Goal: Transaction & Acquisition: Book appointment/travel/reservation

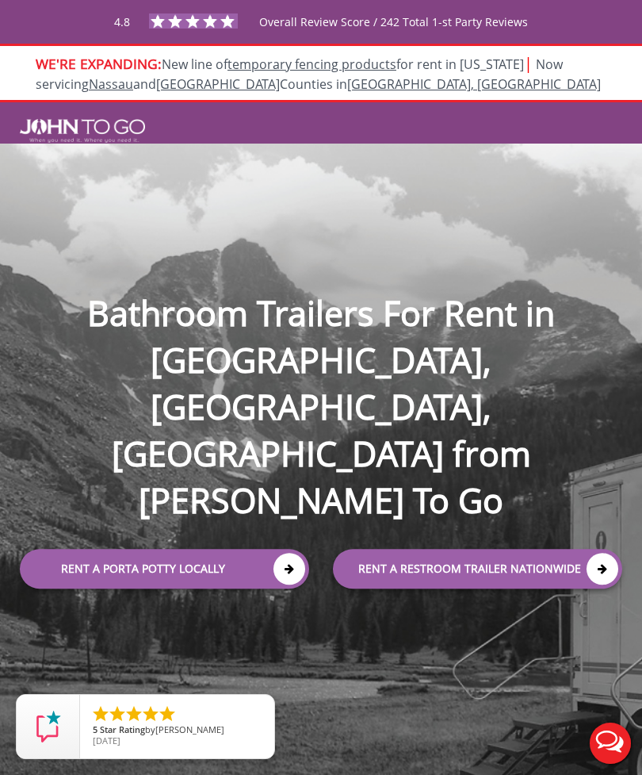
click at [242, 549] on link "Rent a Porta Potty Locally" at bounding box center [164, 569] width 289 height 40
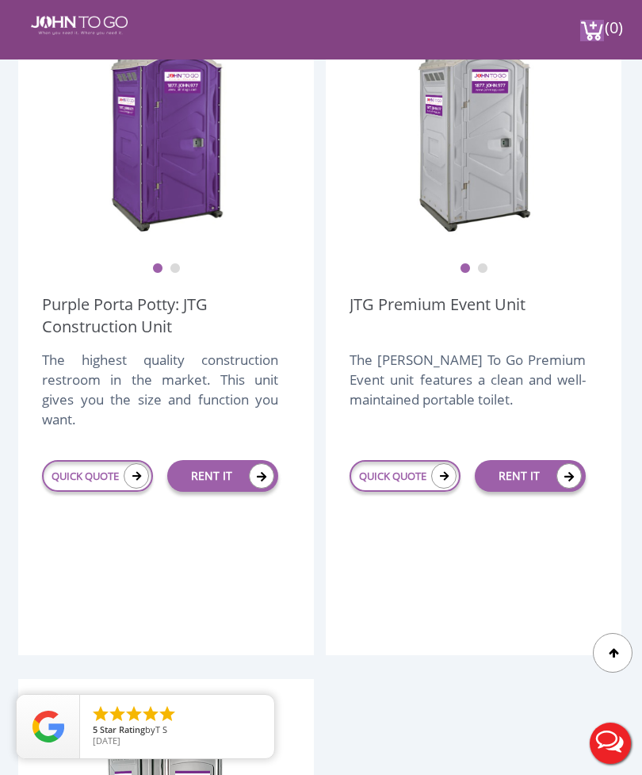
scroll to position [503, 0]
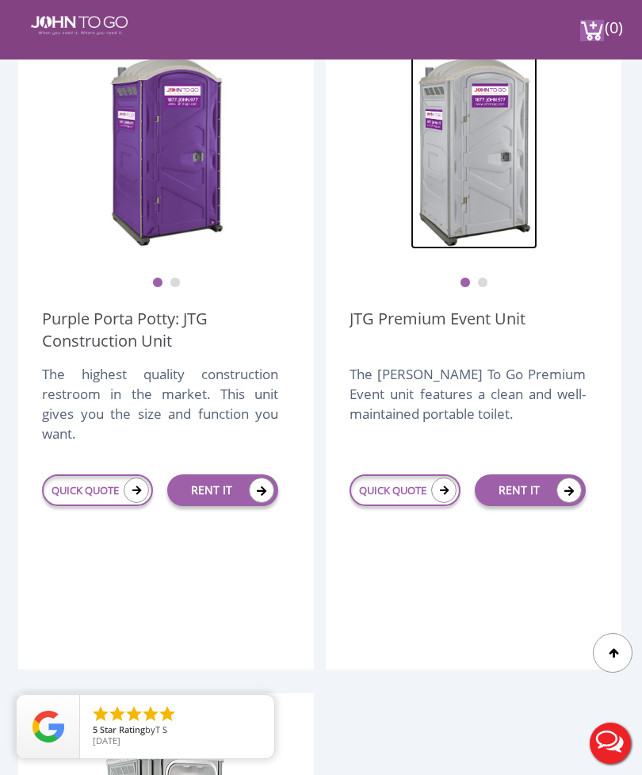
click at [496, 173] on img at bounding box center [474, 150] width 127 height 198
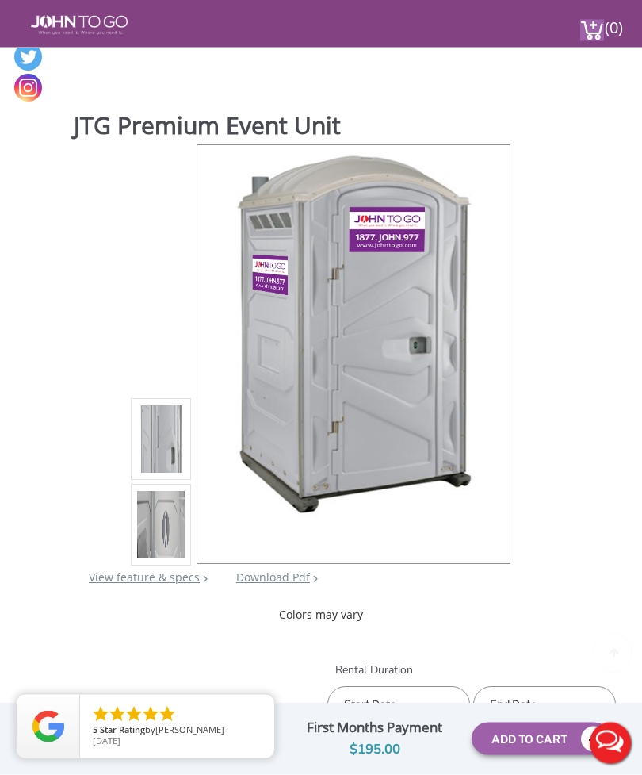
scroll to position [59, 0]
click at [179, 580] on link "View feature & specs" at bounding box center [144, 576] width 111 height 15
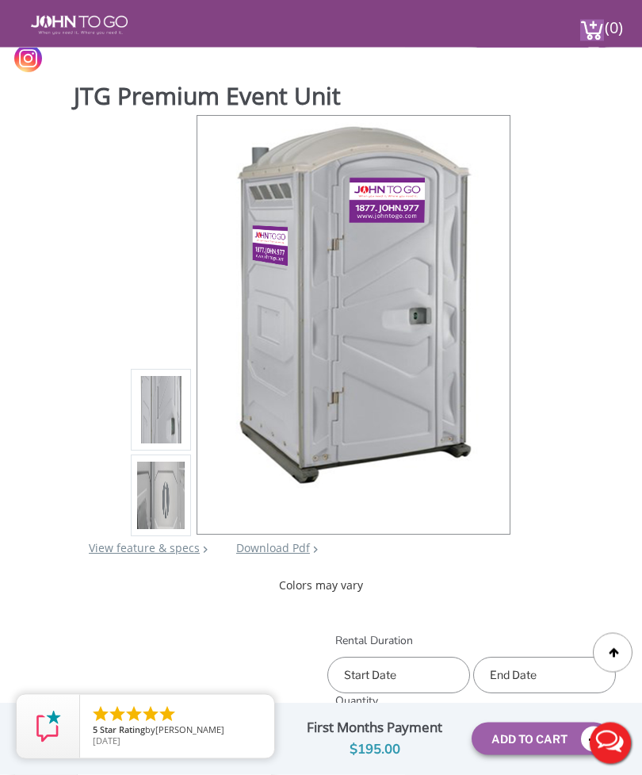
scroll to position [88, 0]
click at [490, 324] on div at bounding box center [489, 325] width 22 height 22
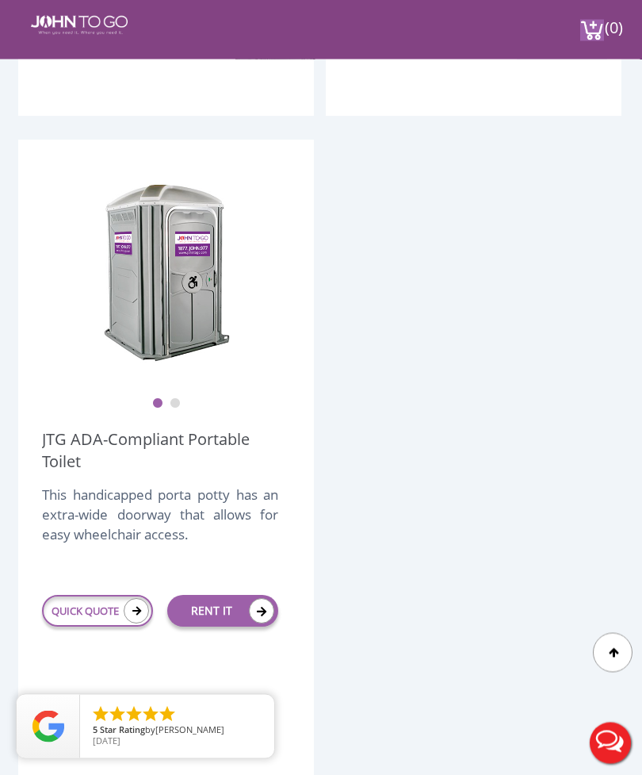
scroll to position [1068, 0]
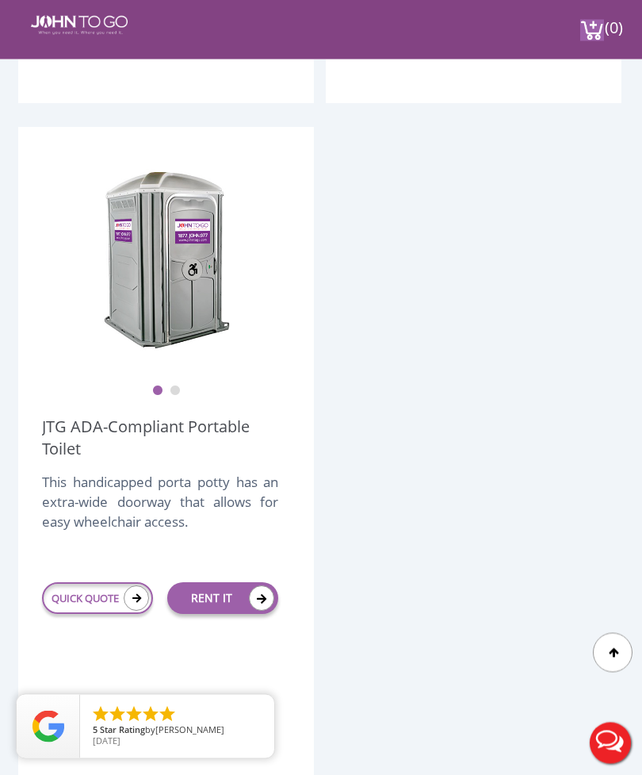
click at [167, 437] on link "JTG ADA-Compliant Portable Toilet" at bounding box center [166, 438] width 248 height 44
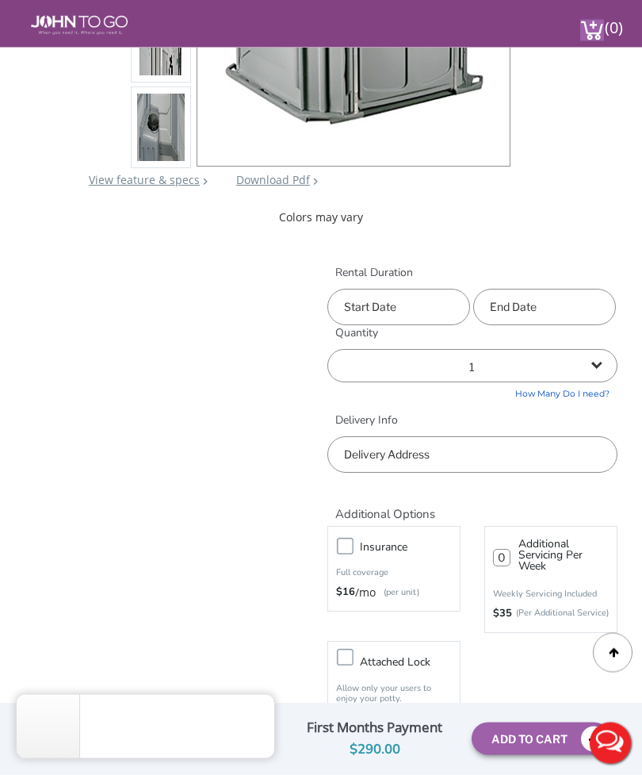
scroll to position [454, 0]
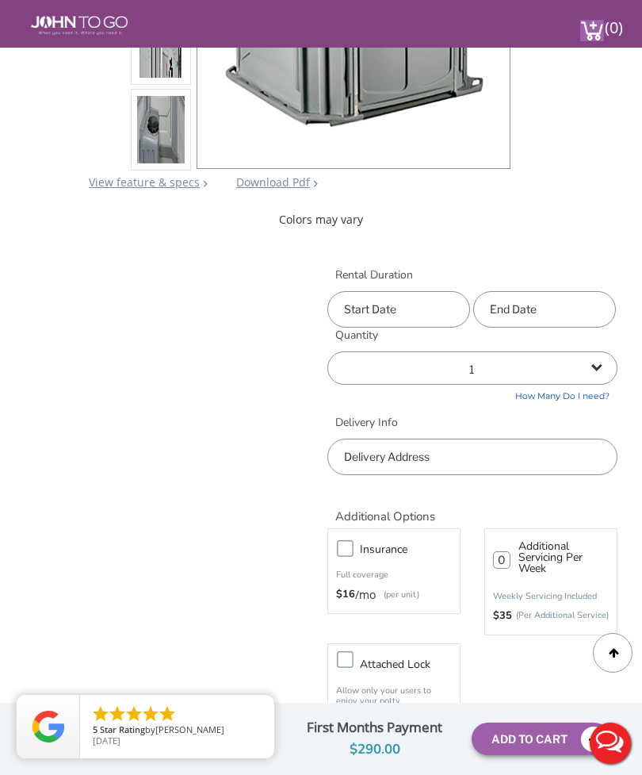
click at [429, 315] on input "text" at bounding box center [399, 309] width 143 height 36
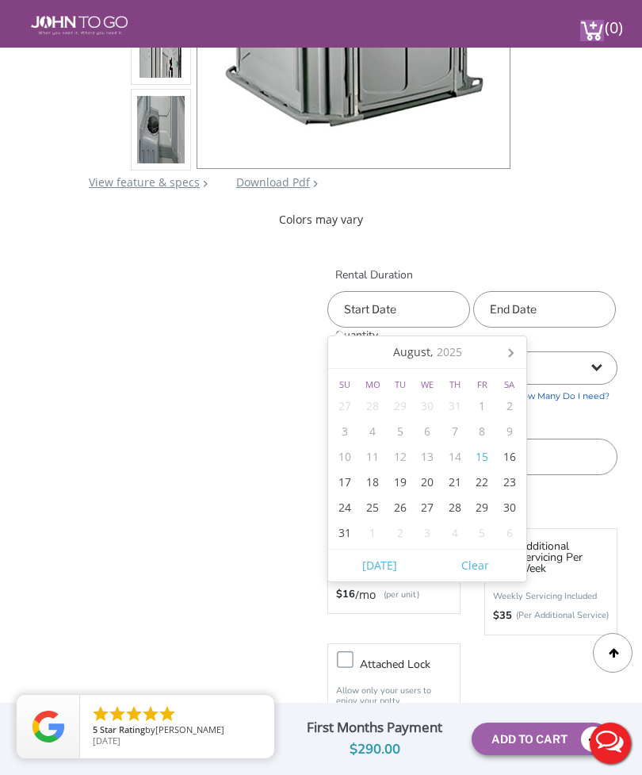
click at [484, 482] on div "22" at bounding box center [483, 481] width 28 height 25
type input "08/22/2025"
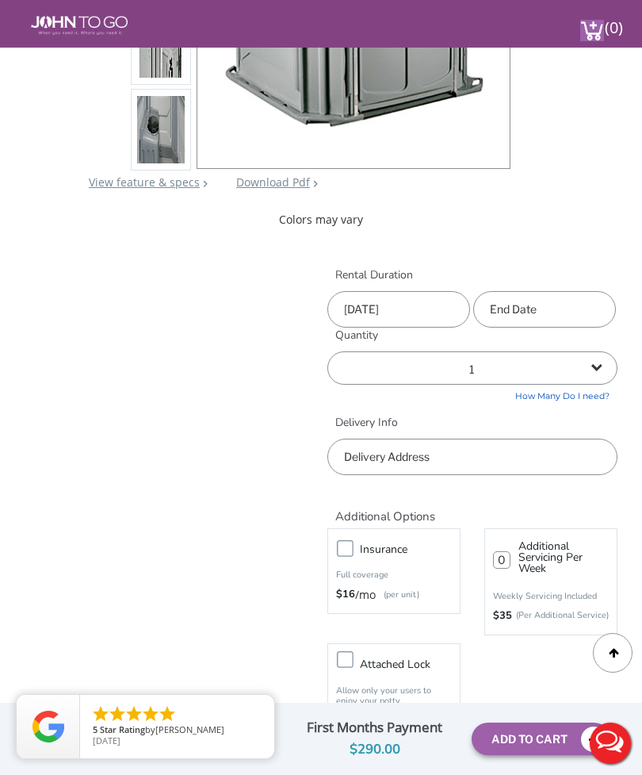
click at [573, 324] on input "text" at bounding box center [544, 309] width 143 height 36
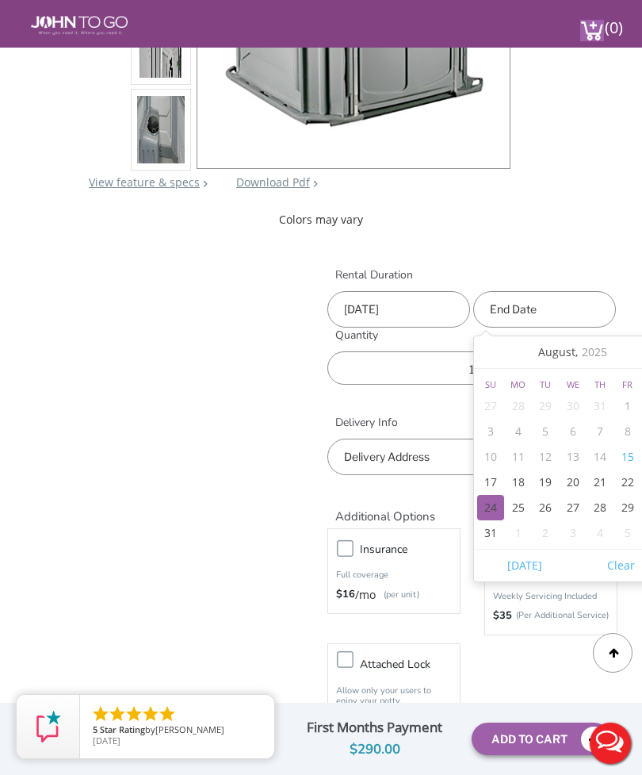
click at [493, 508] on div "24" at bounding box center [491, 507] width 28 height 25
type input "08/24/2025"
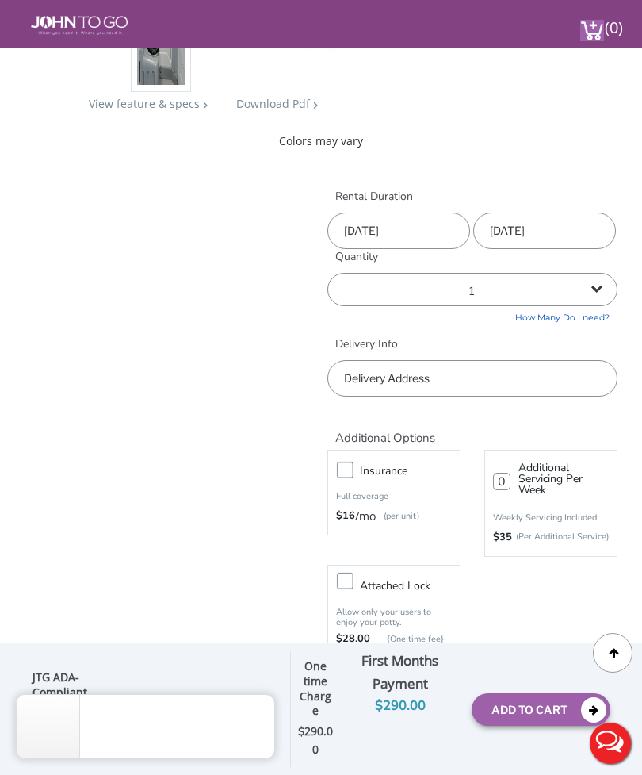
scroll to position [538, 0]
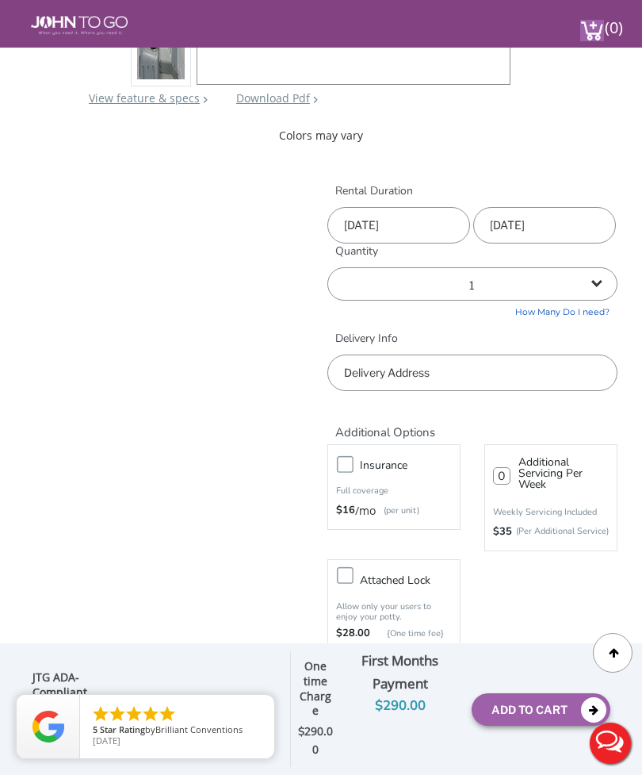
click at [525, 374] on input "text" at bounding box center [473, 372] width 290 height 36
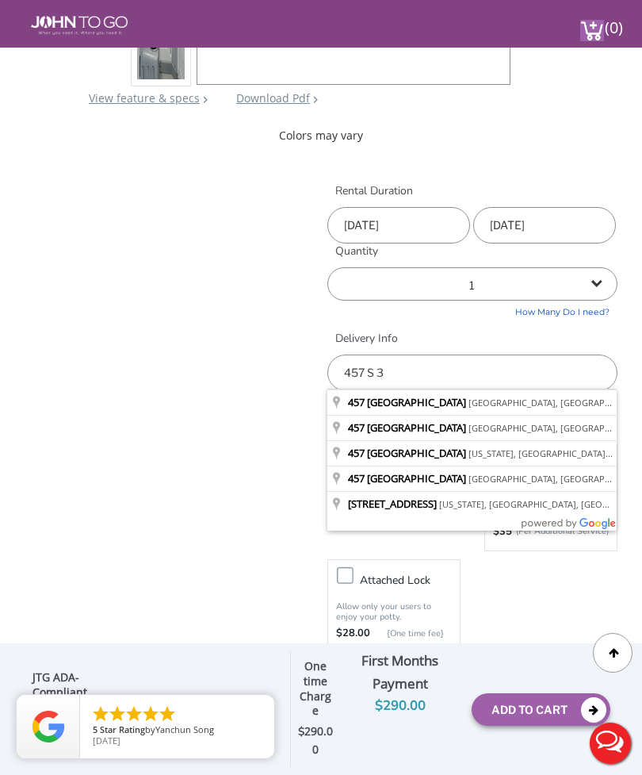
type input "[STREET_ADDRESS]"
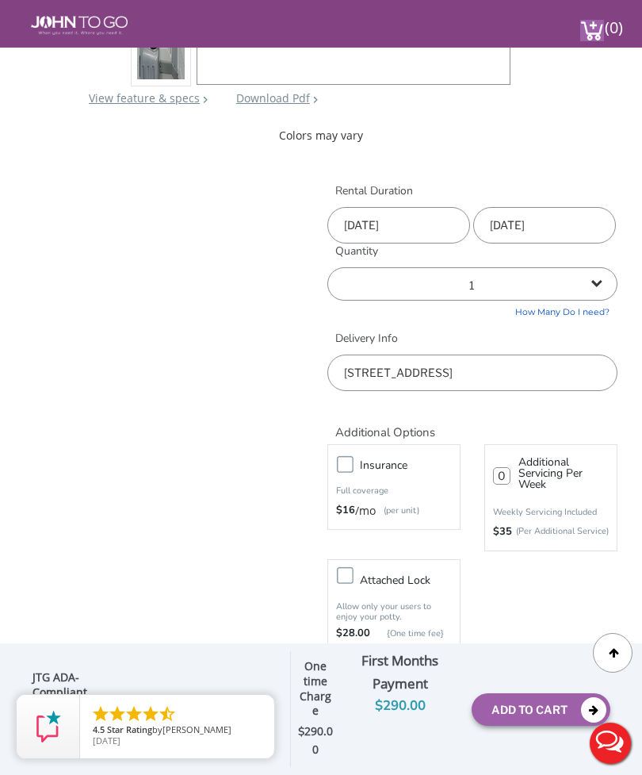
click at [265, 545] on div "JTG ADA-Compliant Portable Toilet View feature & specs Download Pdf Product PDF…" at bounding box center [321, 109] width 617 height 1157
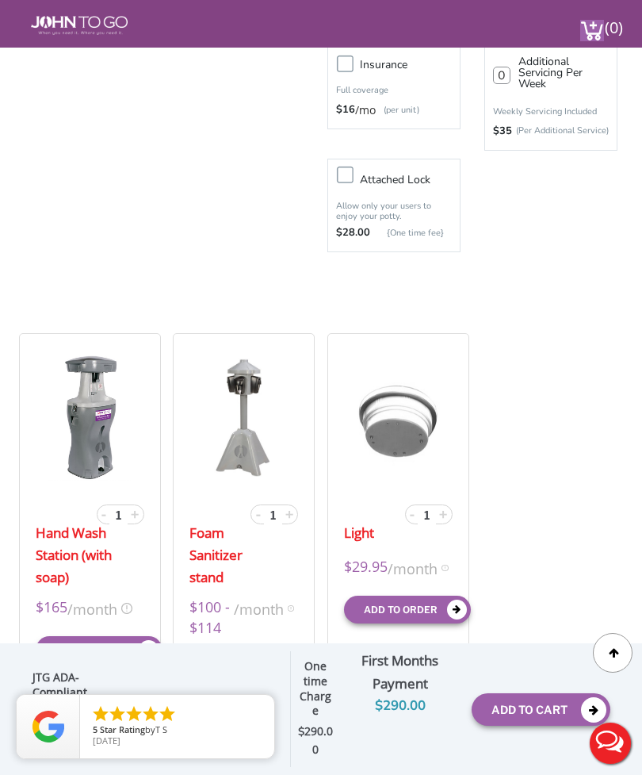
scroll to position [939, 0]
click at [588, 764] on button "Live Chat" at bounding box center [610, 742] width 63 height 63
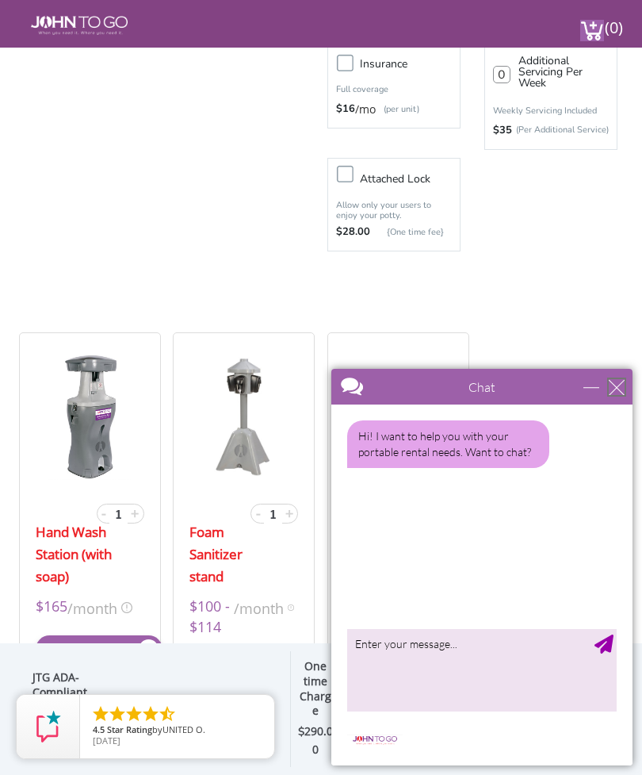
click at [616, 393] on div "close" at bounding box center [617, 387] width 16 height 16
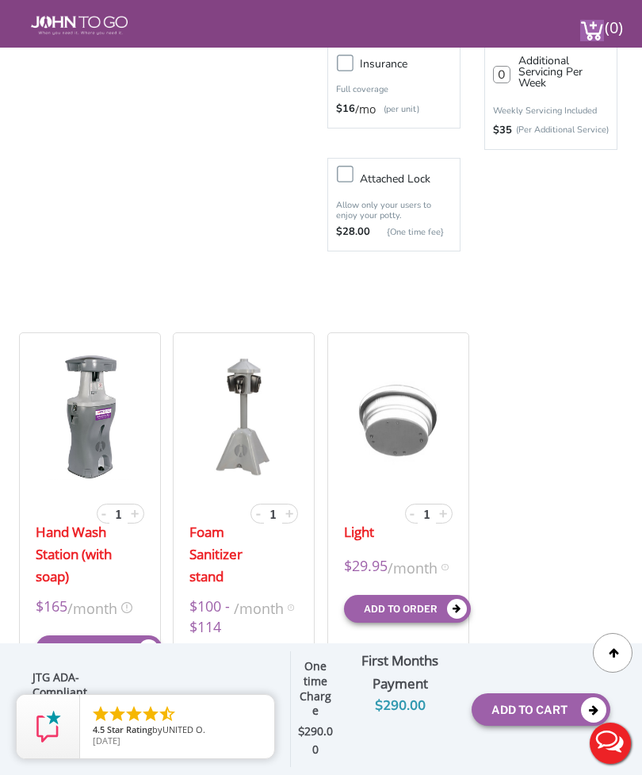
scroll to position [0, 0]
click at [512, 726] on button "Add To Cart" at bounding box center [541, 709] width 139 height 33
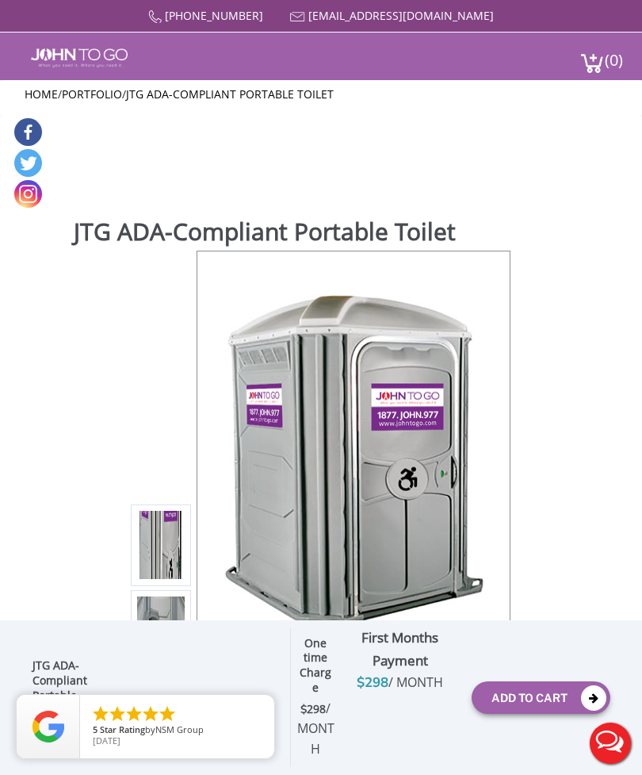
click at [617, 58] on span "(0)" at bounding box center [613, 53] width 19 height 34
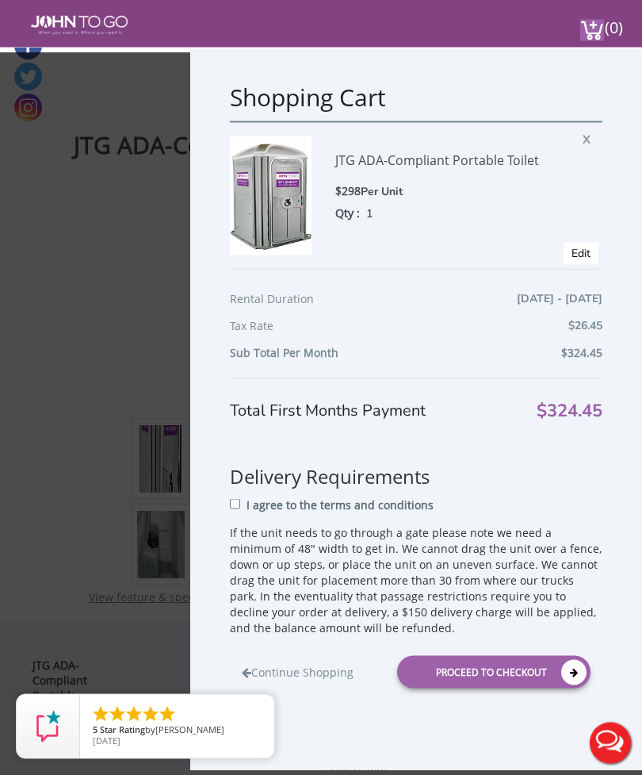
scroll to position [39, 0]
click at [240, 501] on input "I agree to the terms and conditions" at bounding box center [235, 504] width 10 height 10
checkbox input "true"
click at [507, 680] on div "Proceed to Checkout" at bounding box center [493, 672] width 193 height 33
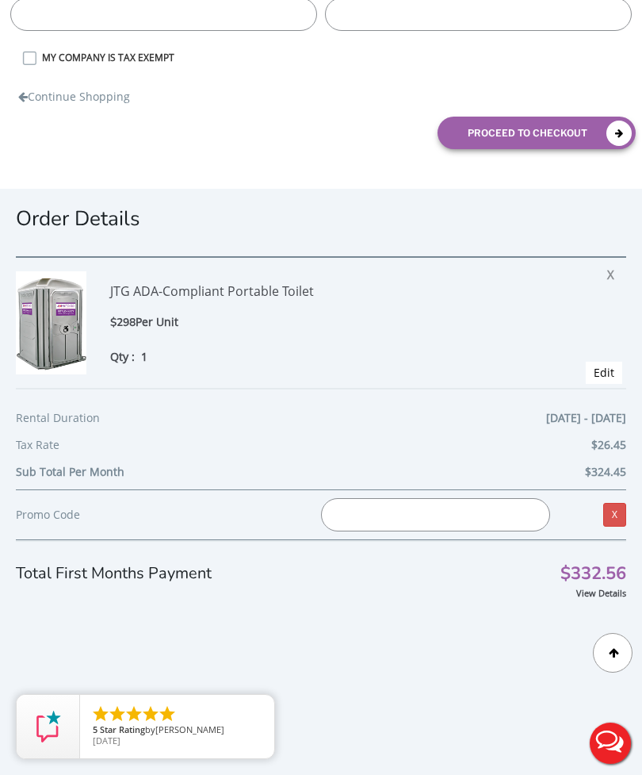
scroll to position [315, 0]
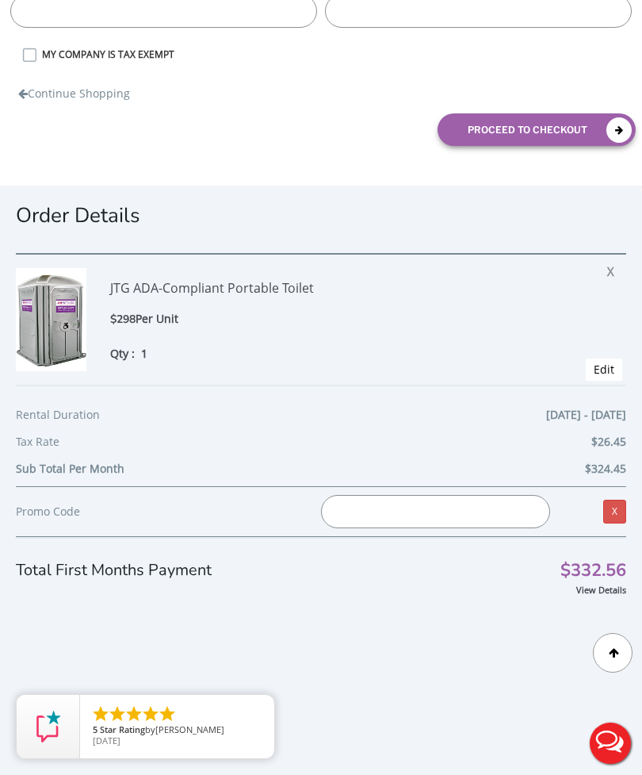
click at [459, 515] on input "text" at bounding box center [435, 511] width 229 height 33
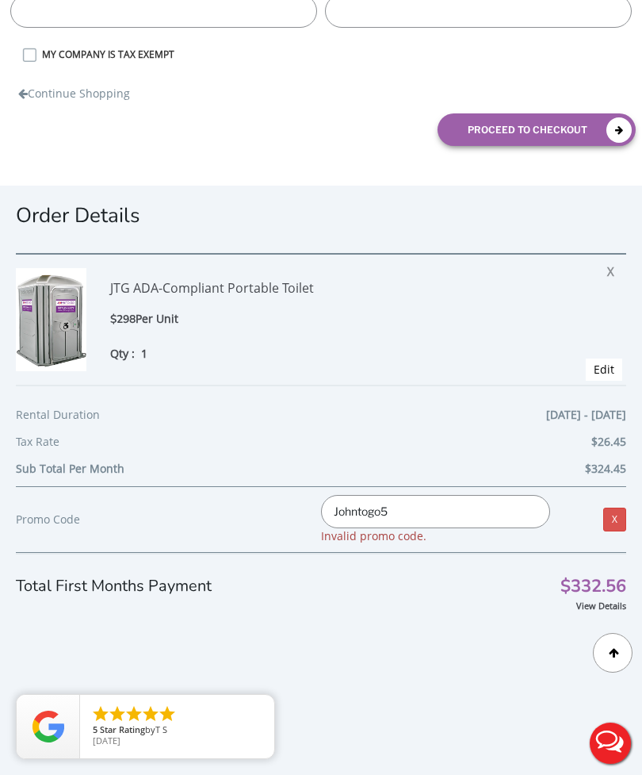
type input "Johntogo5"
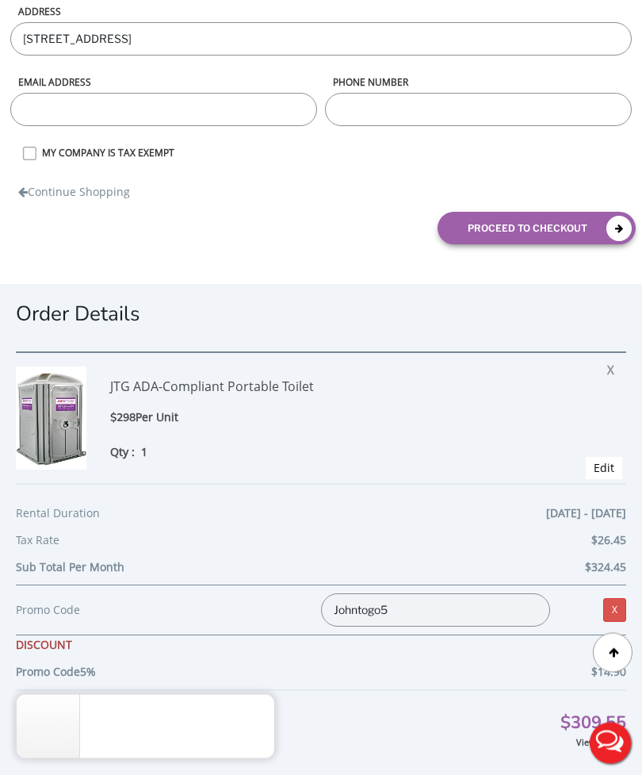
scroll to position [216, 0]
click at [253, 390] on div "JTG ADA-Compliant Portable Toilet" at bounding box center [306, 387] width 392 height 42
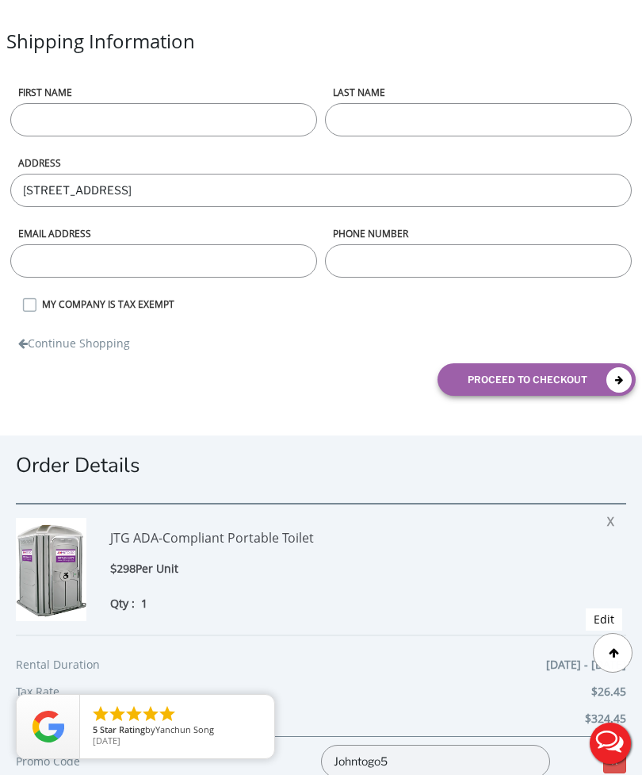
scroll to position [0, 0]
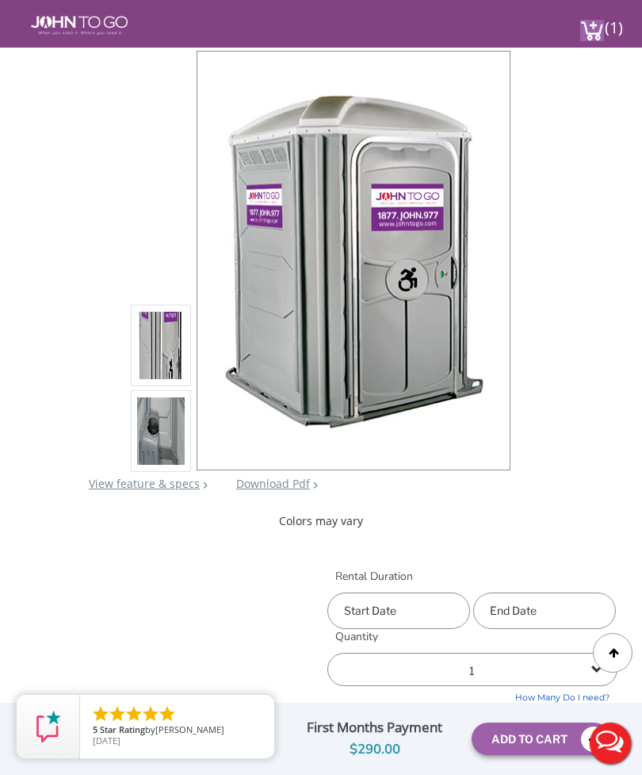
scroll to position [151, 0]
click at [172, 488] on link "View feature & specs" at bounding box center [144, 484] width 111 height 15
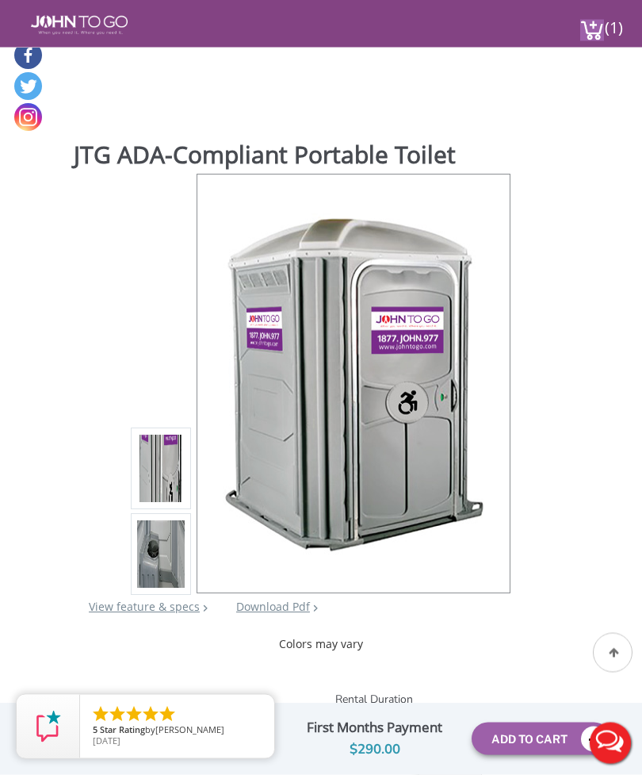
scroll to position [21, 0]
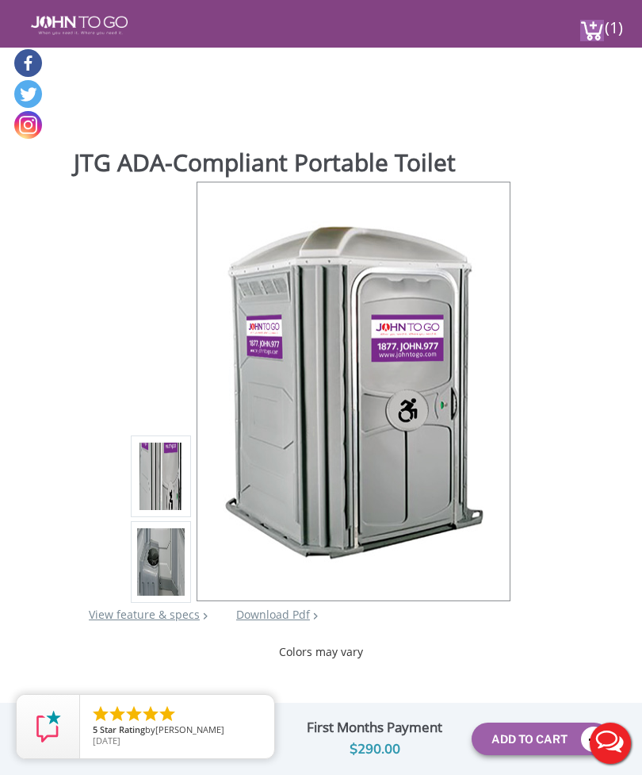
click at [167, 555] on img at bounding box center [160, 565] width 47 height 374
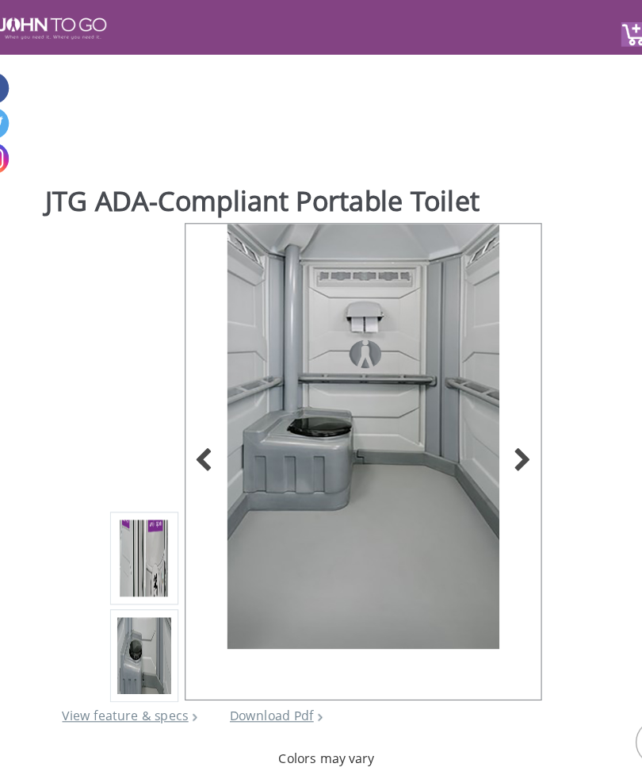
scroll to position [0, 0]
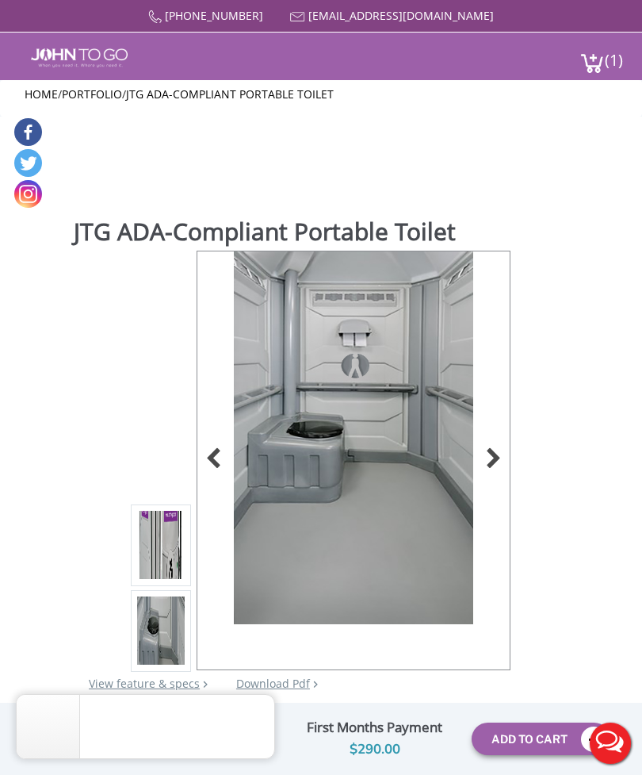
click at [493, 466] on div at bounding box center [489, 460] width 22 height 22
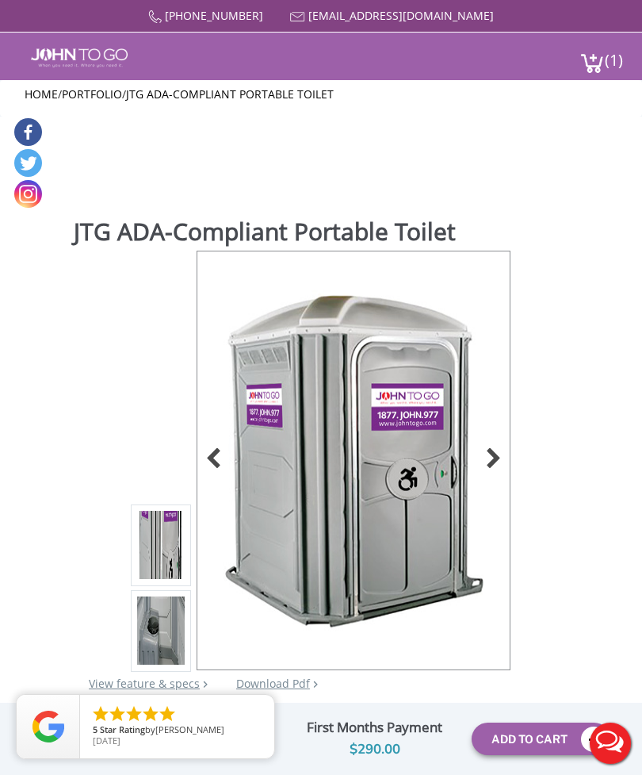
click at [496, 462] on div at bounding box center [489, 460] width 22 height 22
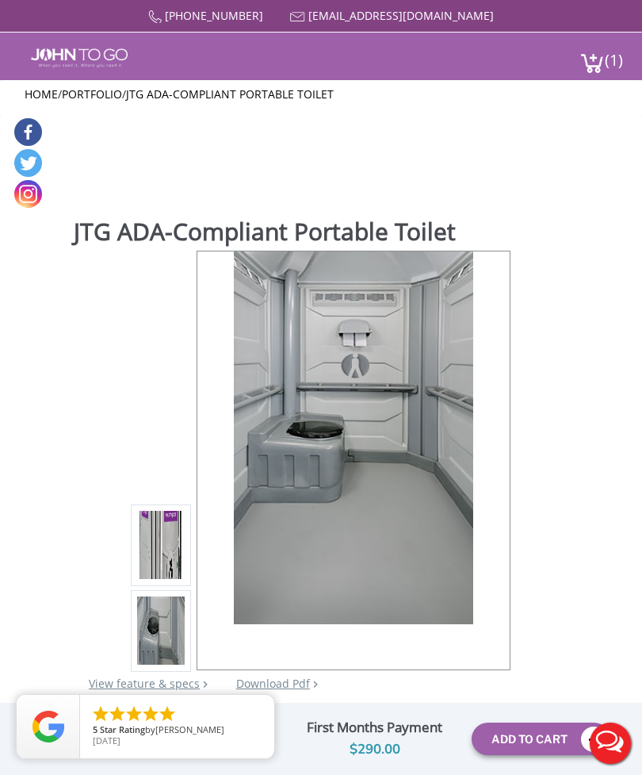
scroll to position [151, 0]
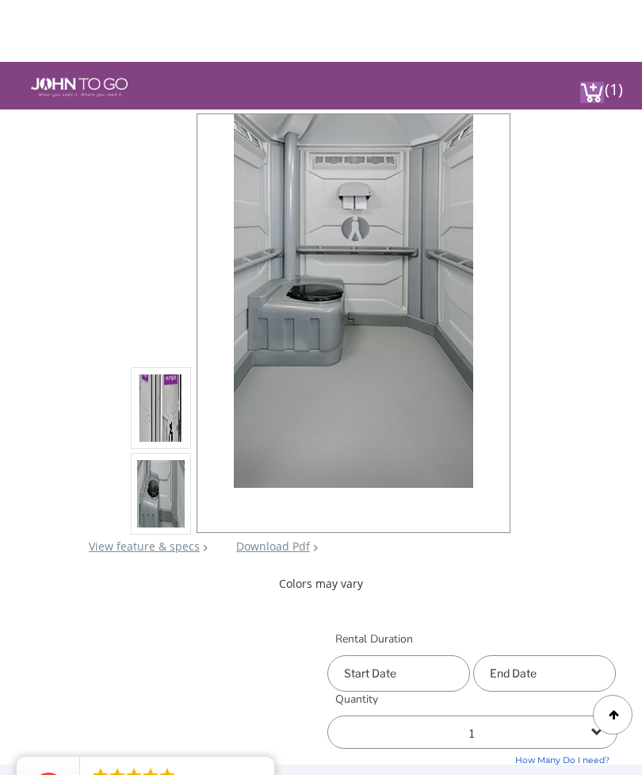
scroll to position [90, 0]
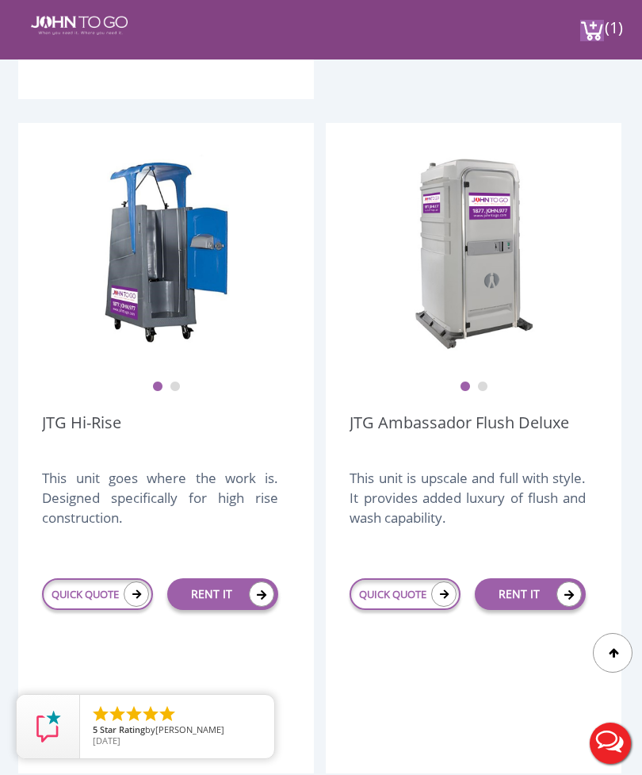
scroll to position [1749, 0]
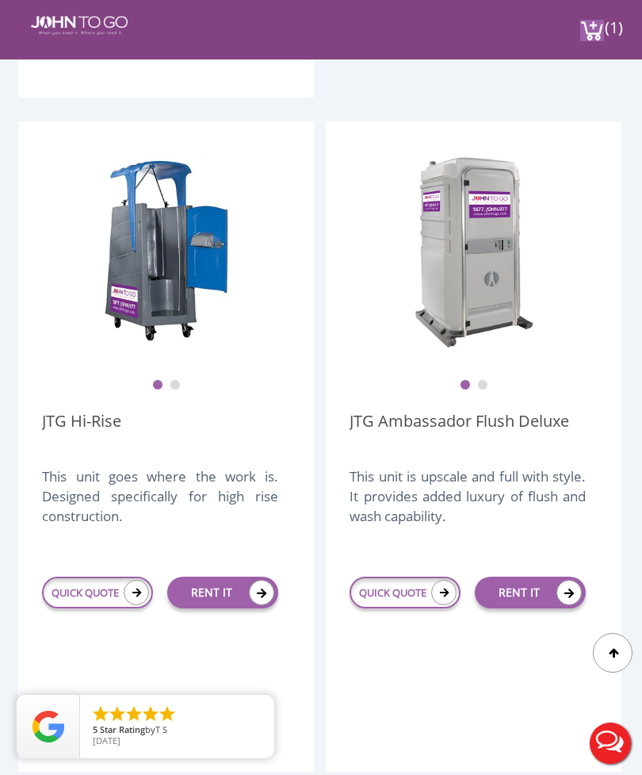
click at [501, 427] on link "JTG Ambassador Flush Deluxe" at bounding box center [460, 432] width 220 height 44
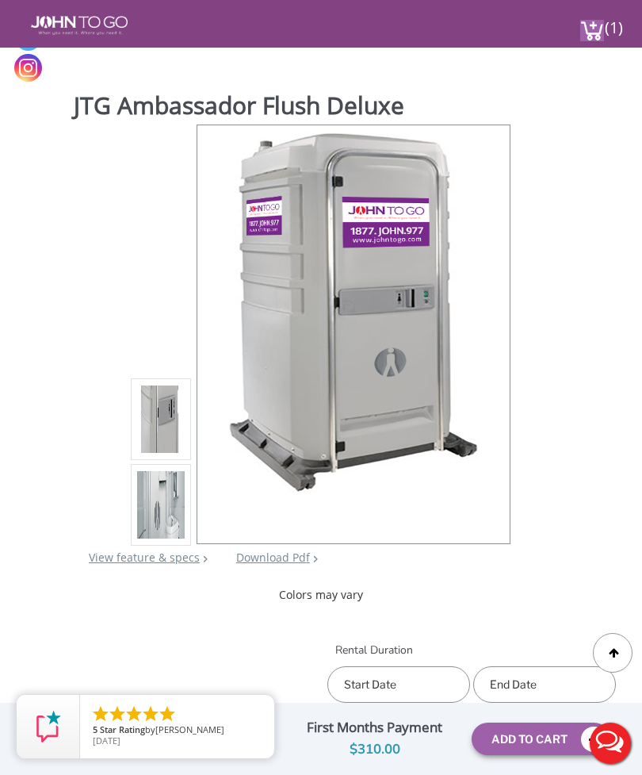
scroll to position [82, 0]
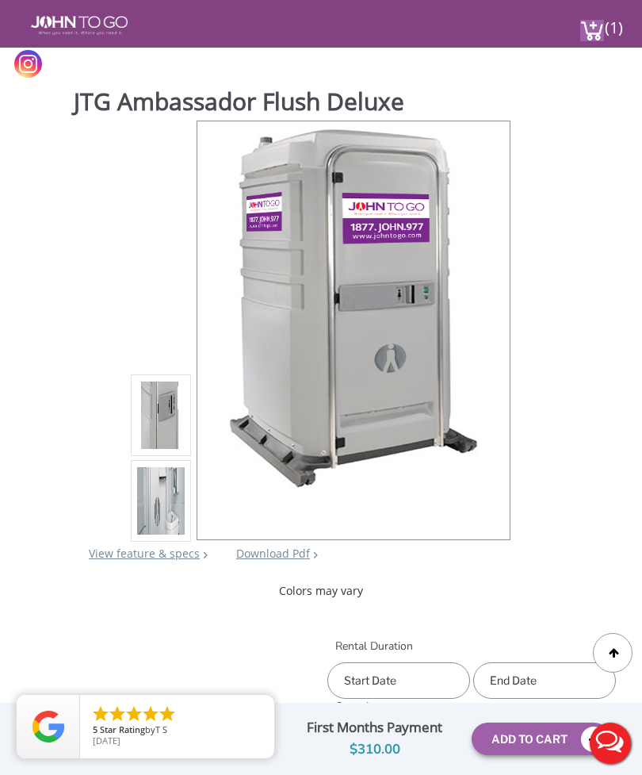
click at [174, 499] on img at bounding box center [160, 504] width 47 height 374
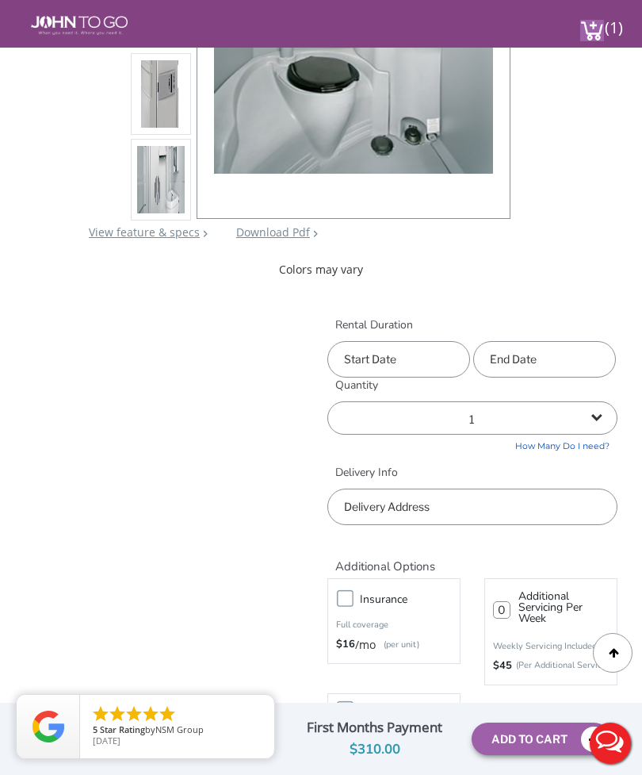
scroll to position [406, 0]
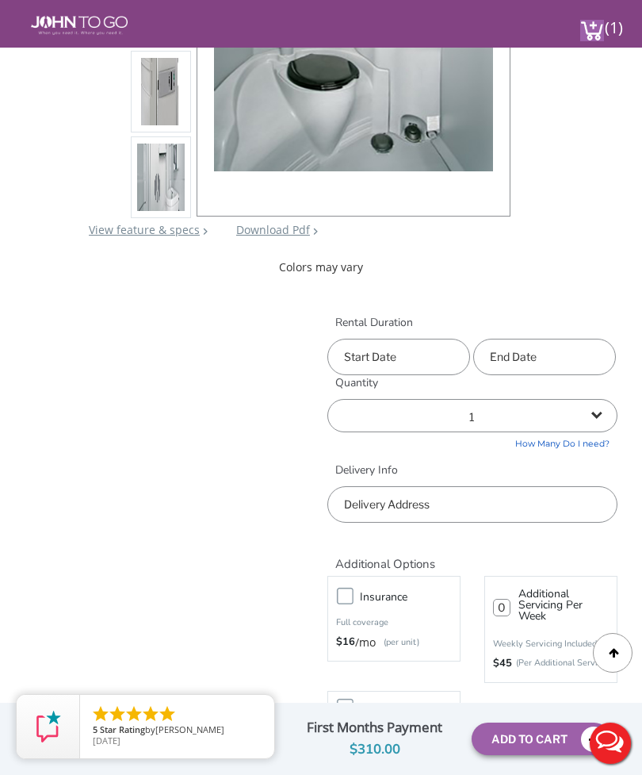
click at [419, 360] on input "text" at bounding box center [399, 357] width 143 height 36
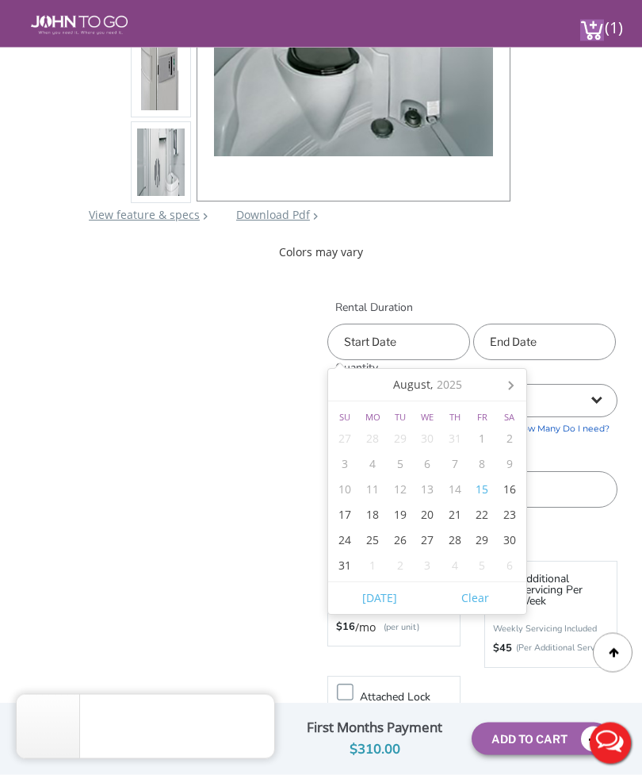
scroll to position [421, 0]
click at [511, 516] on div "23" at bounding box center [510, 514] width 28 height 25
type input "[DATE]"
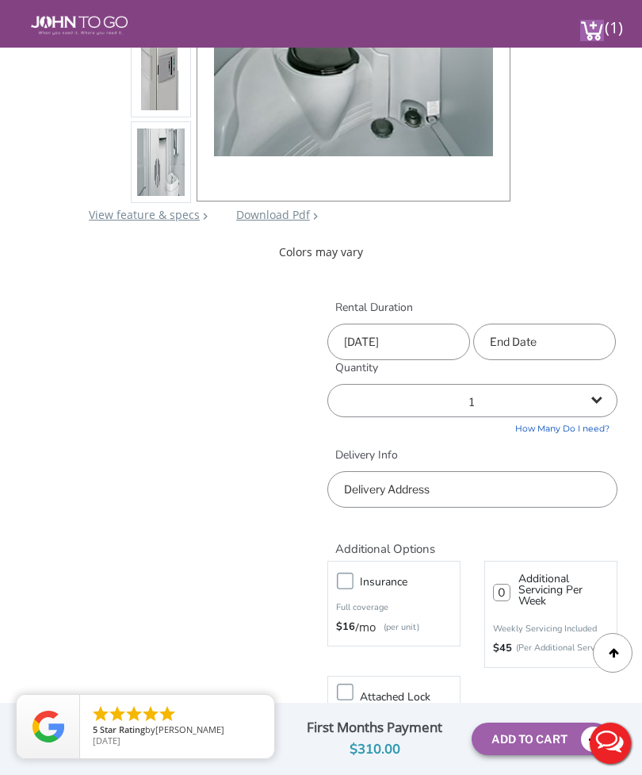
click at [558, 346] on input "text" at bounding box center [544, 342] width 143 height 36
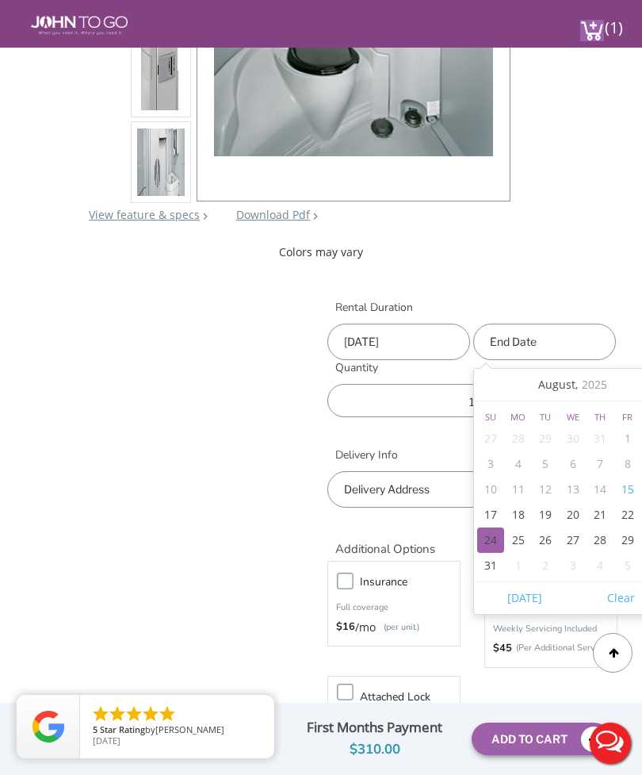
click at [497, 543] on div "24" at bounding box center [491, 539] width 28 height 25
type input "08/24/2025"
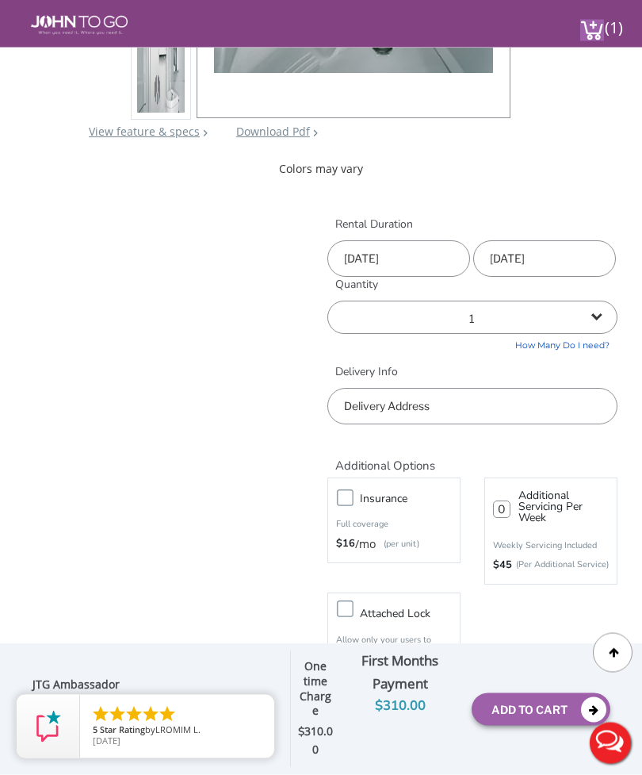
click at [523, 408] on input "text" at bounding box center [473, 407] width 290 height 36
click at [474, 406] on input "text" at bounding box center [473, 407] width 290 height 36
click at [396, 412] on input "text" at bounding box center [473, 407] width 290 height 36
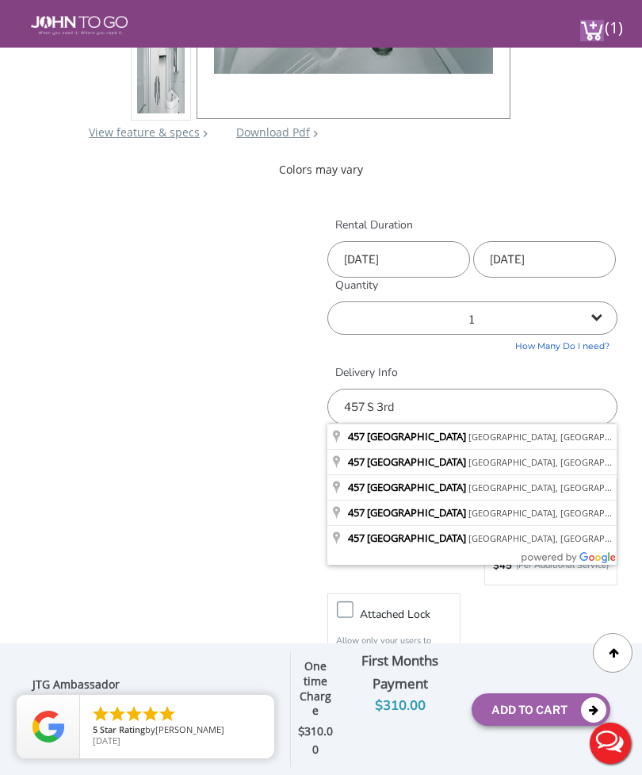
type input "[STREET_ADDRESS]"
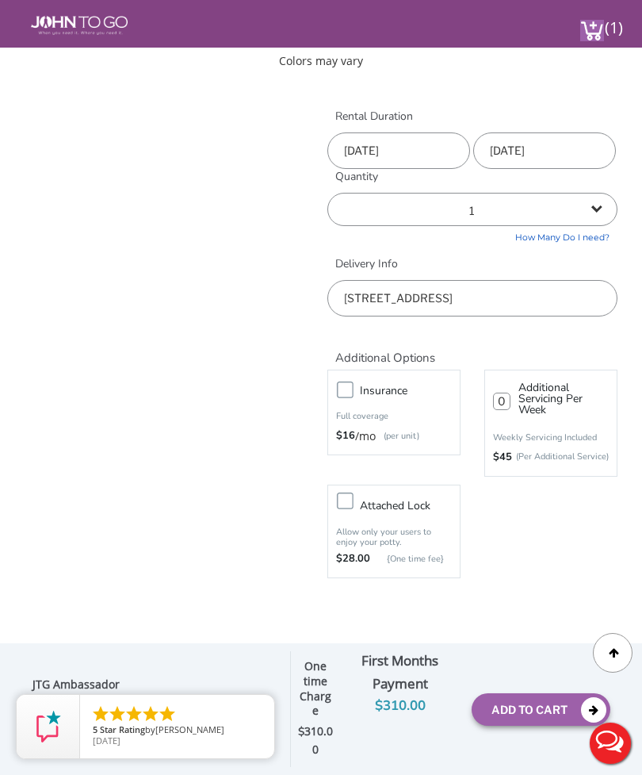
scroll to position [616, 0]
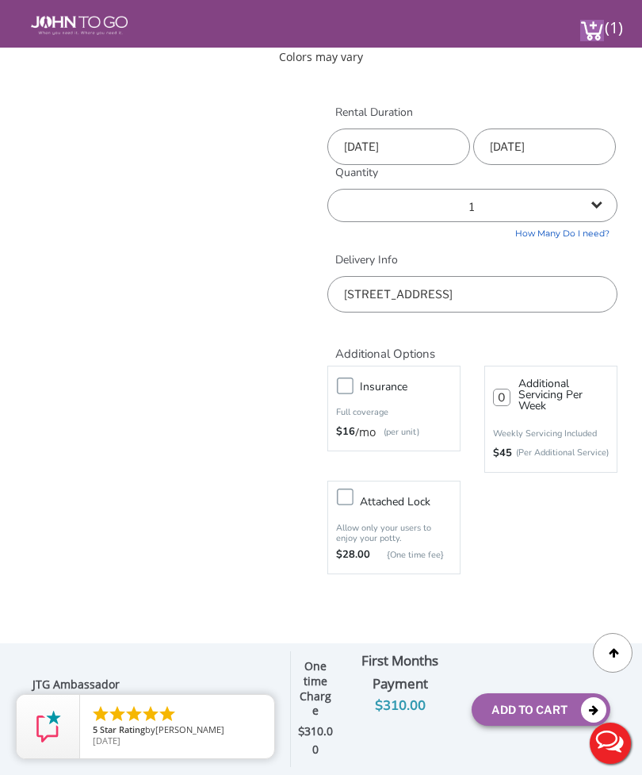
click at [504, 726] on button "Add To Cart" at bounding box center [541, 709] width 139 height 33
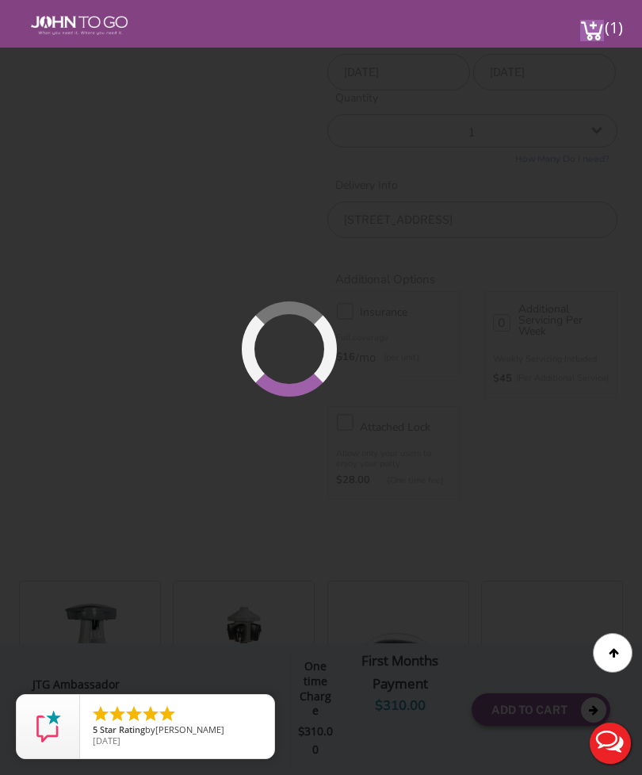
scroll to position [720, 0]
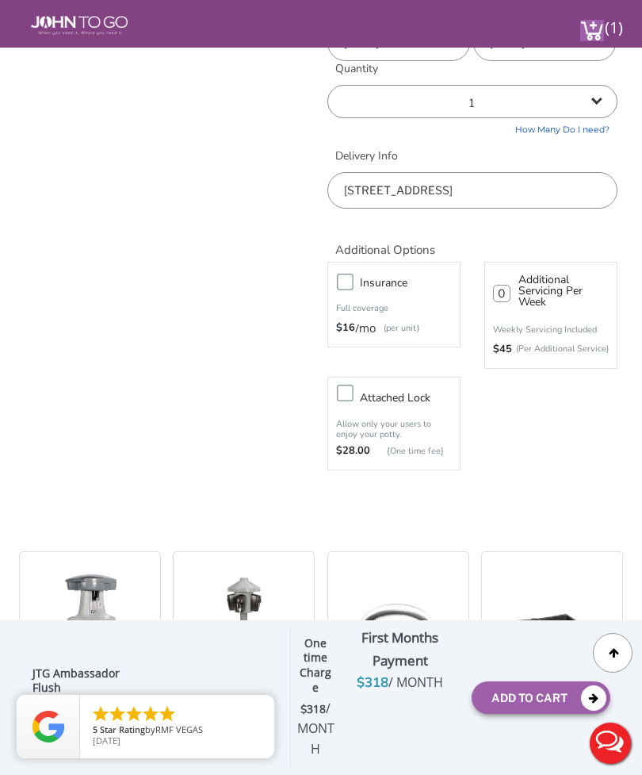
click at [596, 711] on icon at bounding box center [593, 697] width 25 height 25
click at [600, 37] on img at bounding box center [592, 30] width 24 height 21
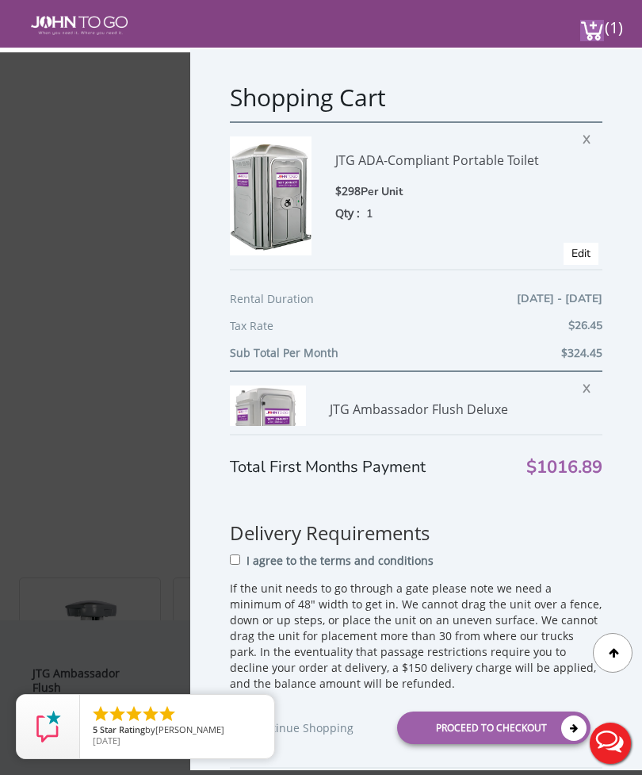
scroll to position [693, 0]
click at [120, 424] on div "Shopping Cart JTG ADA-Compliant Portable Toilet $298 Per Unit Qty : 1 X Edit Re…" at bounding box center [321, 413] width 642 height 722
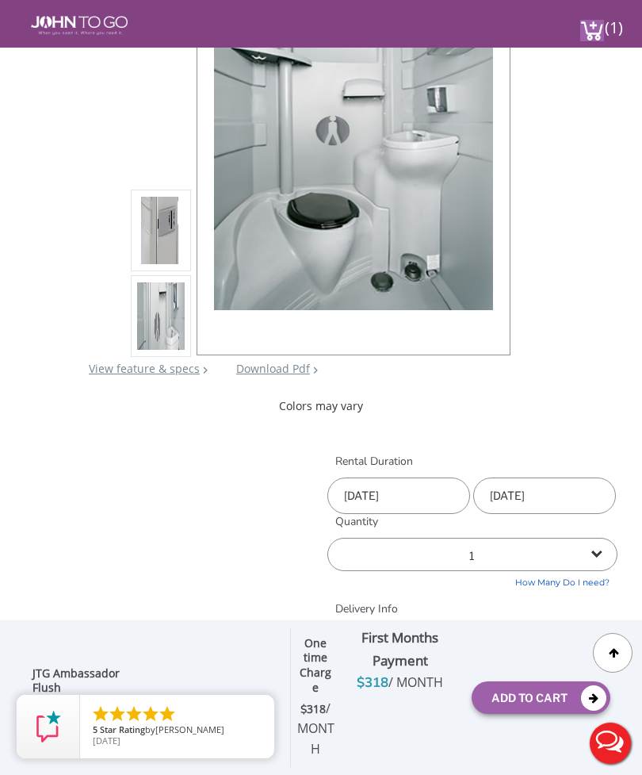
scroll to position [0, 0]
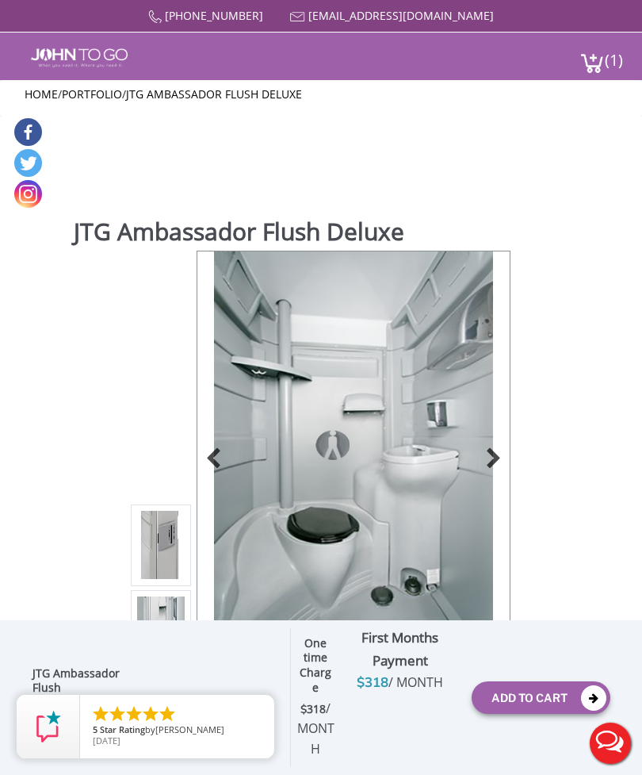
click at [616, 63] on span "(1)" at bounding box center [613, 53] width 19 height 34
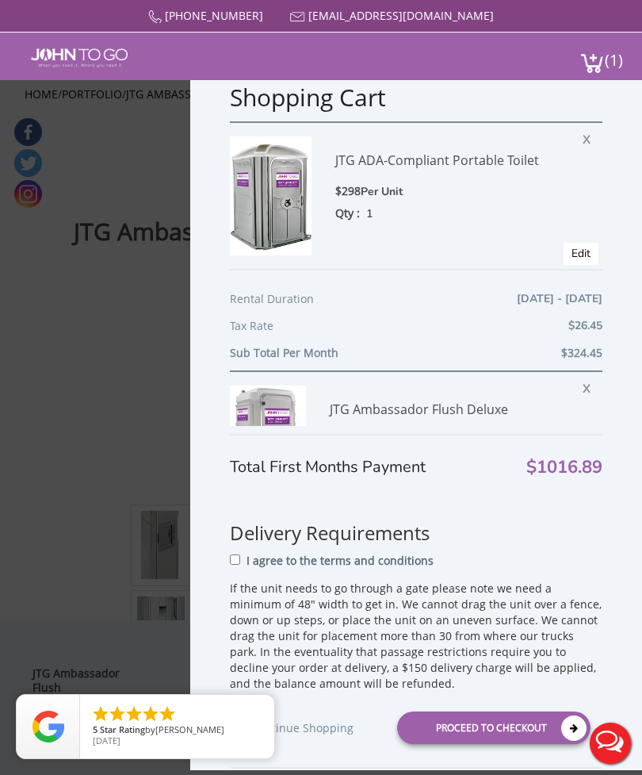
click at [590, 143] on span "X" at bounding box center [591, 137] width 16 height 21
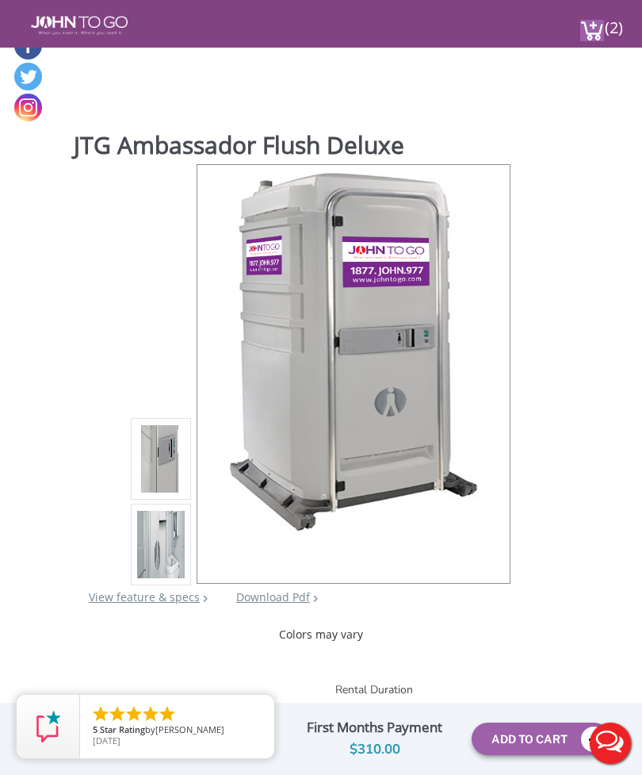
click at [601, 31] on img at bounding box center [592, 30] width 24 height 21
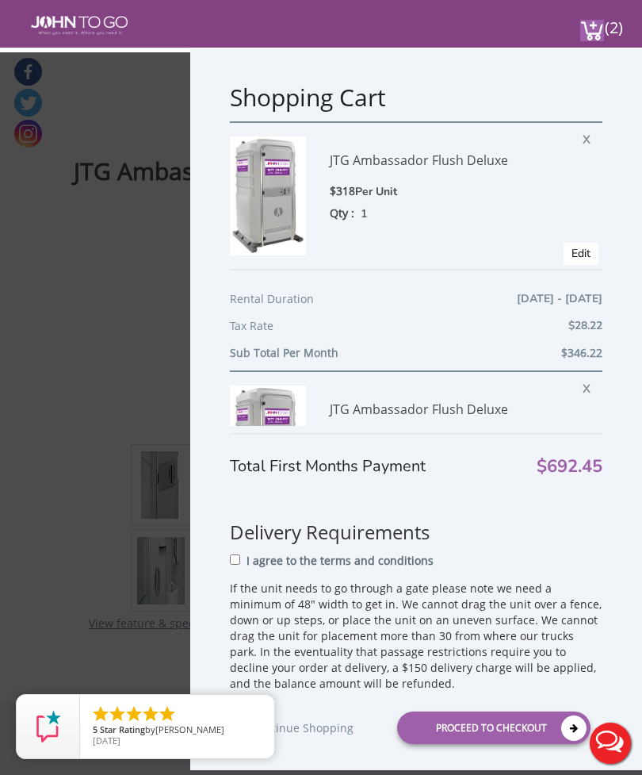
scroll to position [12, 0]
click at [586, 147] on span "X" at bounding box center [591, 137] width 16 height 21
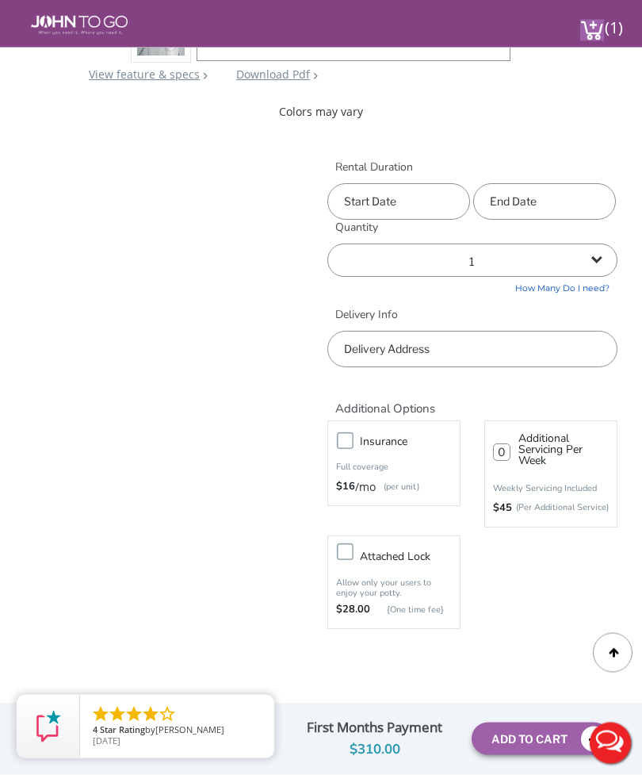
scroll to position [561, 0]
click at [419, 208] on input "text" at bounding box center [399, 202] width 143 height 36
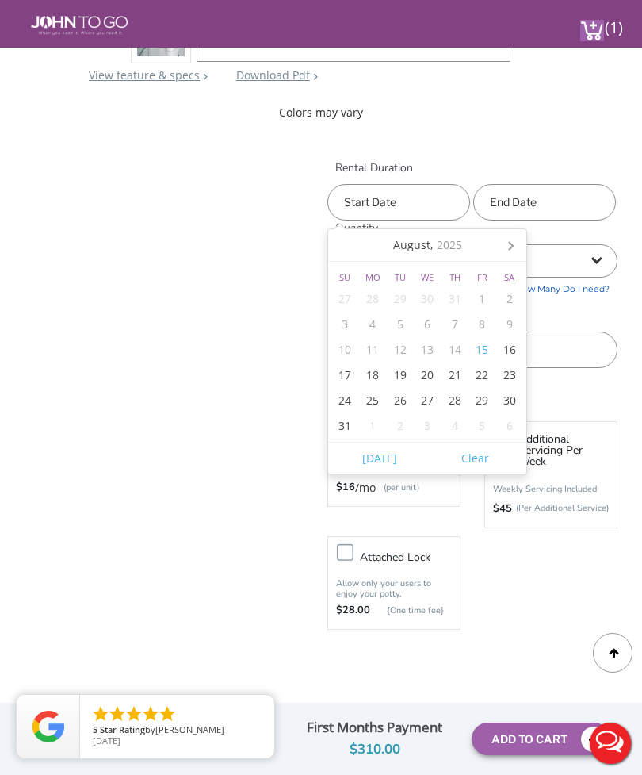
click at [509, 380] on div "23" at bounding box center [510, 374] width 28 height 25
type input "08/23/2025"
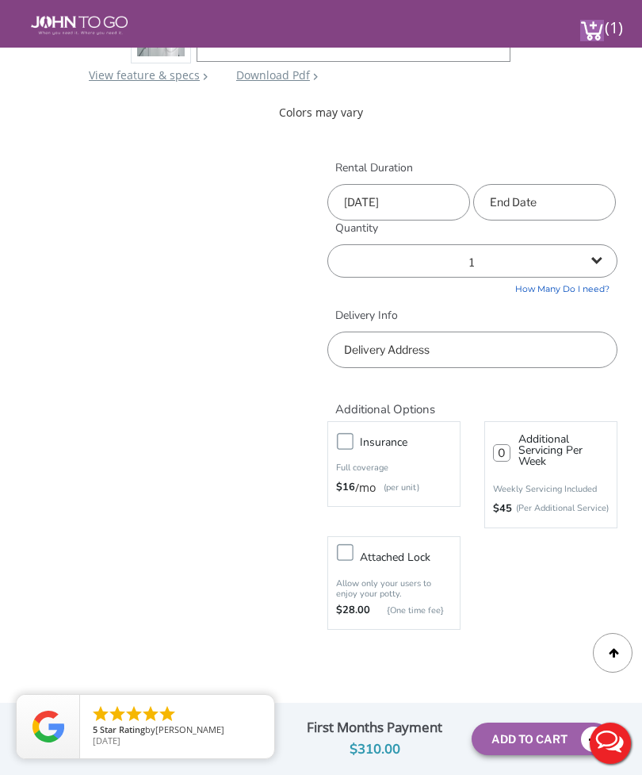
click at [554, 204] on input "text" at bounding box center [544, 202] width 143 height 36
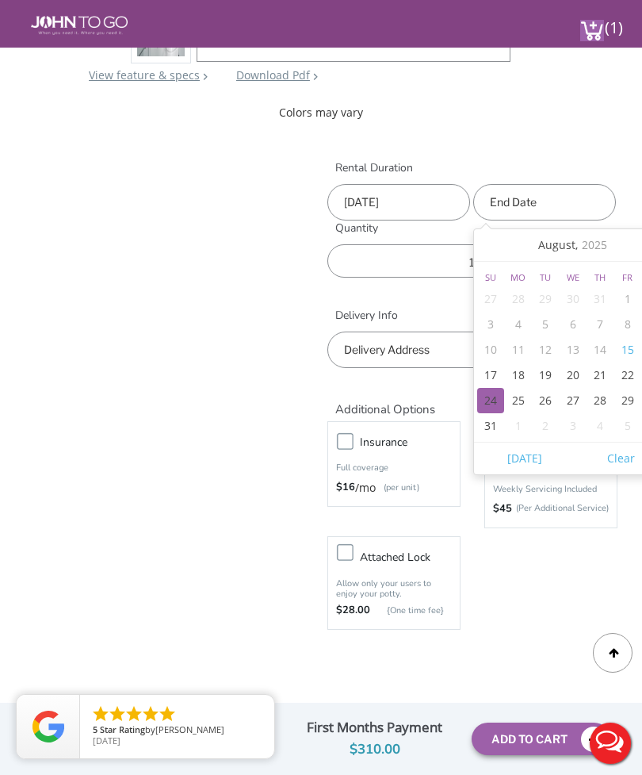
click at [491, 399] on div "24" at bounding box center [491, 400] width 28 height 25
type input "[DATE]"
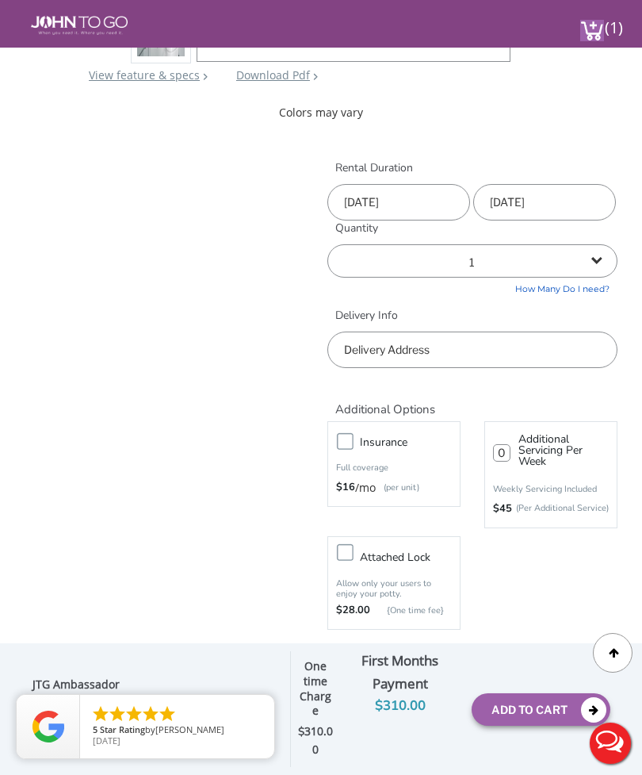
click at [444, 355] on input "text" at bounding box center [473, 349] width 290 height 36
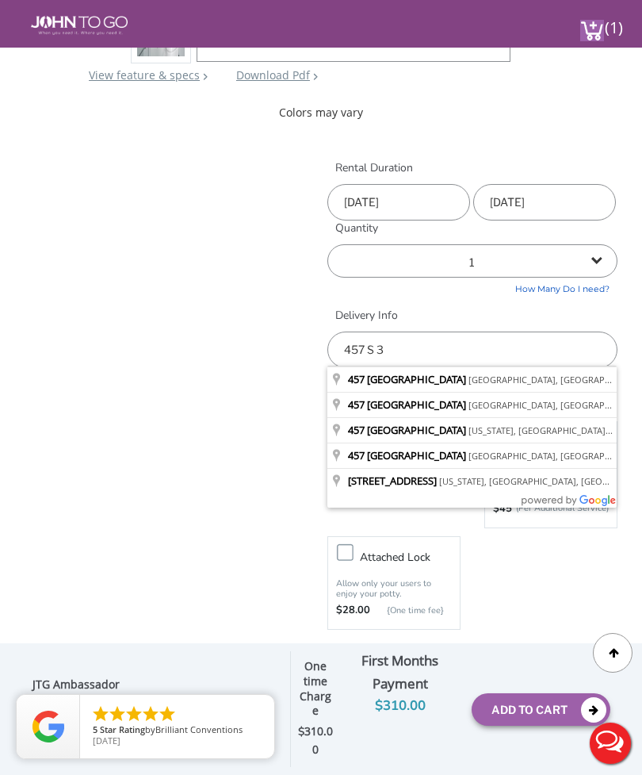
type input "[STREET_ADDRESS]"
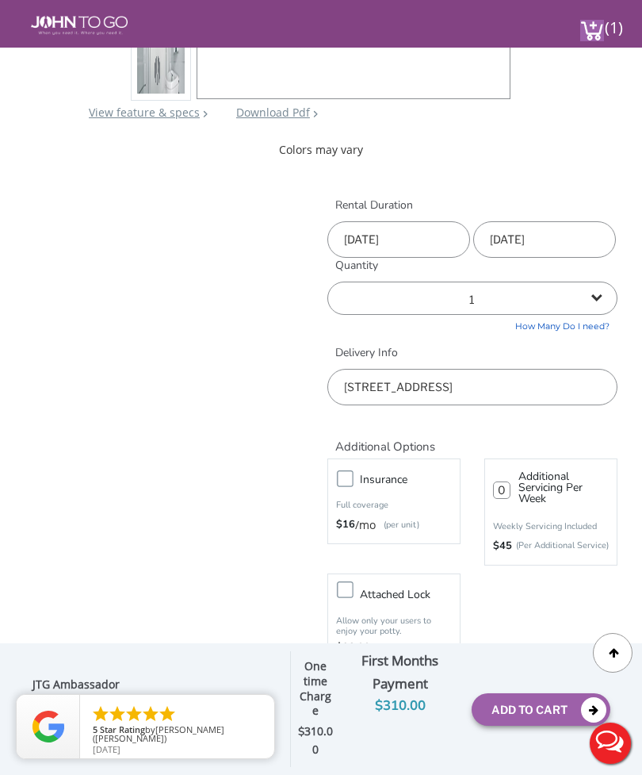
click at [507, 711] on button "Add To Cart" at bounding box center [541, 709] width 139 height 33
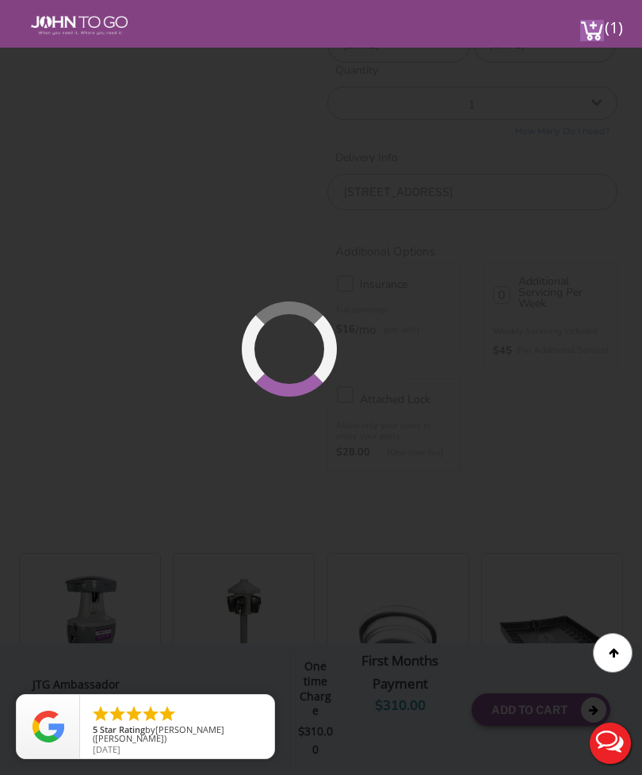
scroll to position [720, 0]
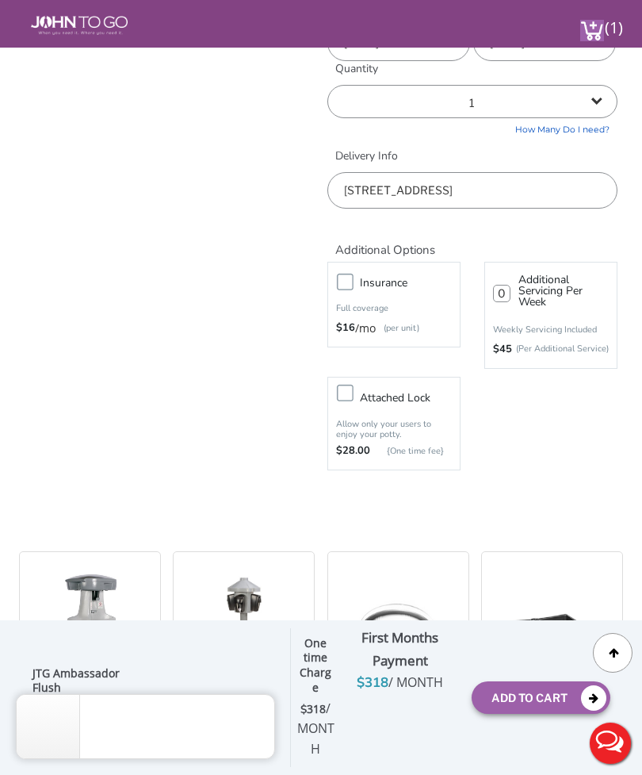
click at [596, 40] on img at bounding box center [592, 30] width 24 height 21
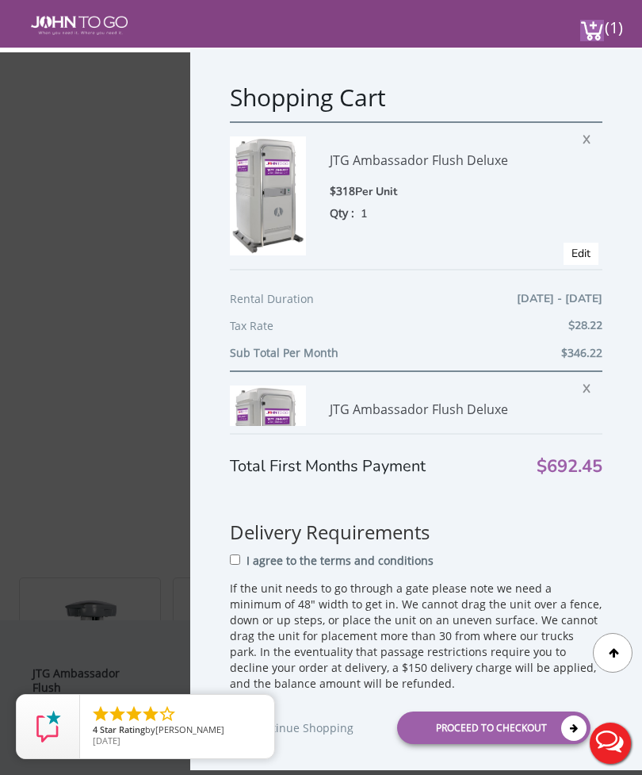
scroll to position [693, 0]
click at [592, 147] on span "X" at bounding box center [591, 137] width 16 height 21
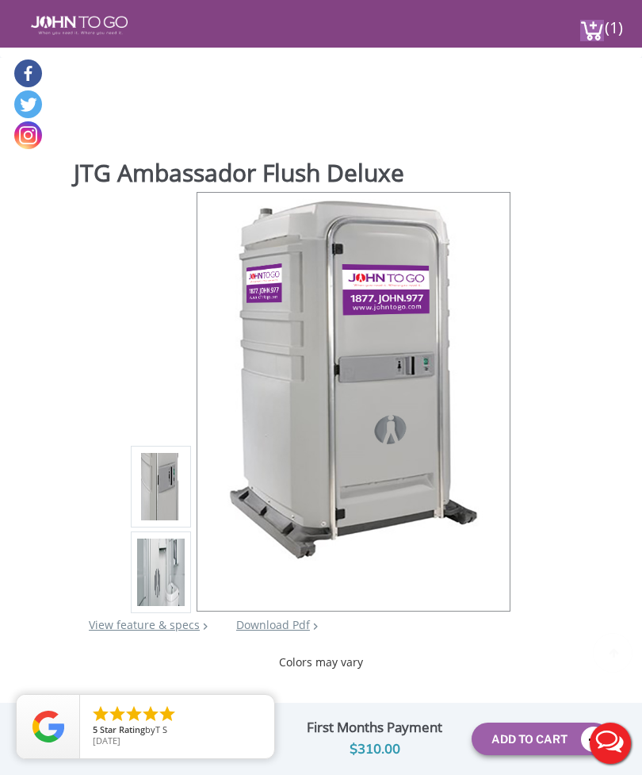
scroll to position [15, 0]
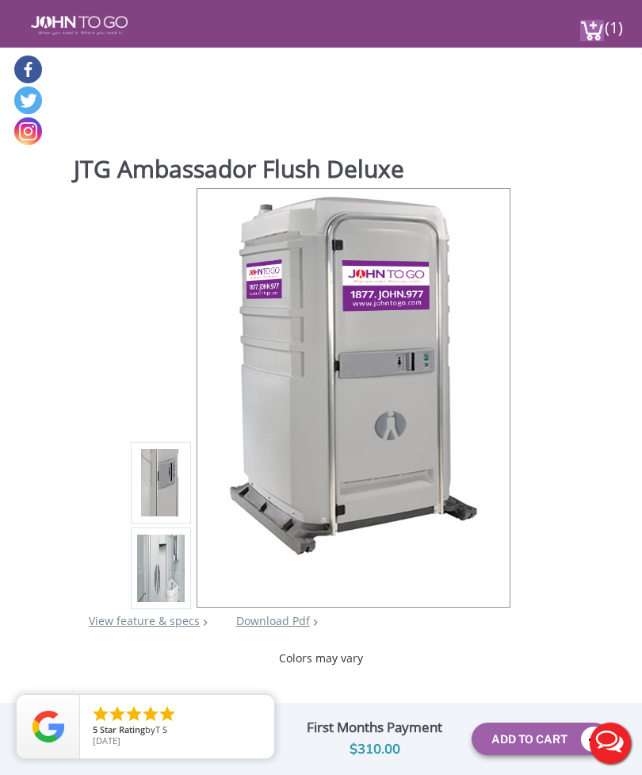
click at [602, 31] on img at bounding box center [592, 30] width 24 height 21
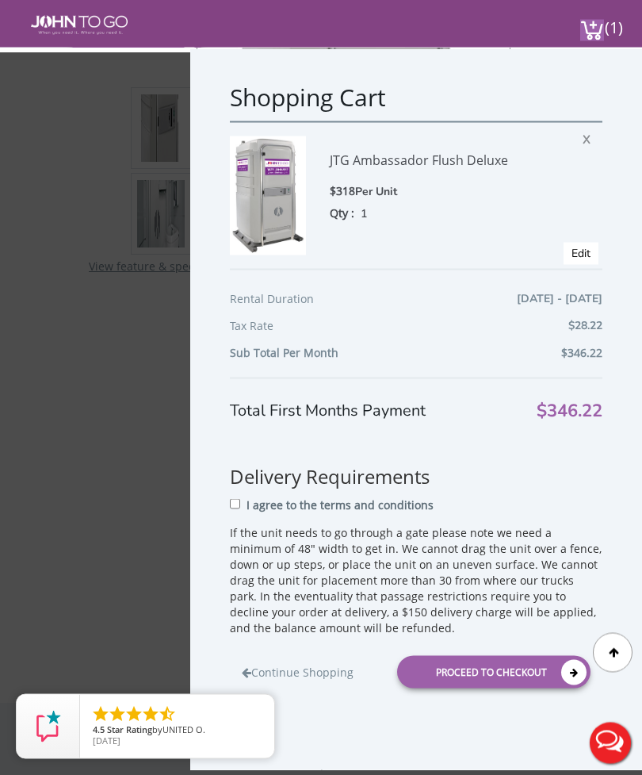
scroll to position [370, 0]
click at [240, 500] on input "I agree to the terms and conditions" at bounding box center [235, 504] width 10 height 10
checkbox input "true"
click at [492, 674] on div "Proceed to Checkout" at bounding box center [493, 672] width 193 height 33
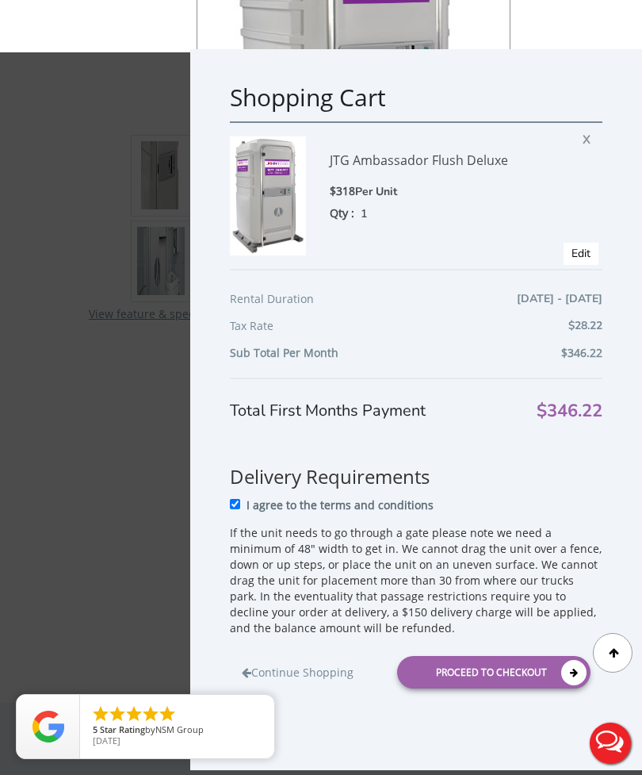
scroll to position [13, 0]
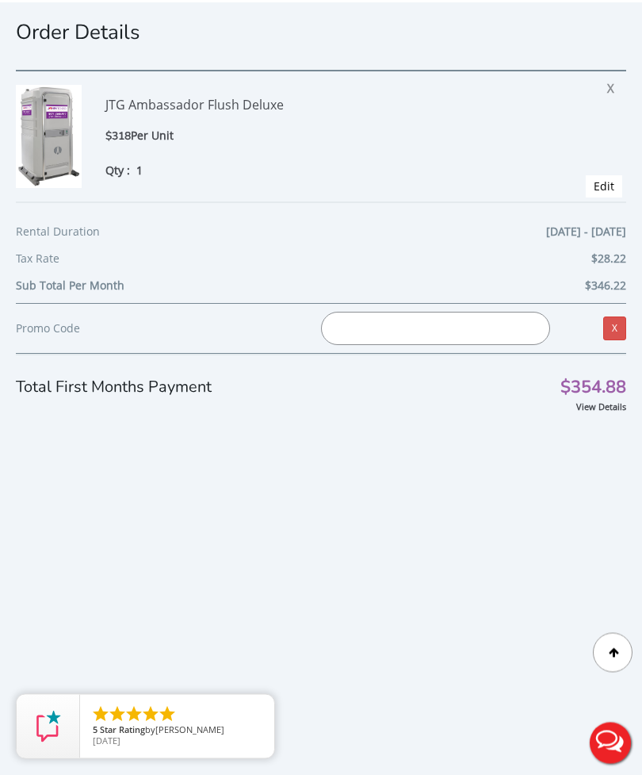
scroll to position [498, 0]
click at [422, 321] on input "text" at bounding box center [435, 328] width 229 height 33
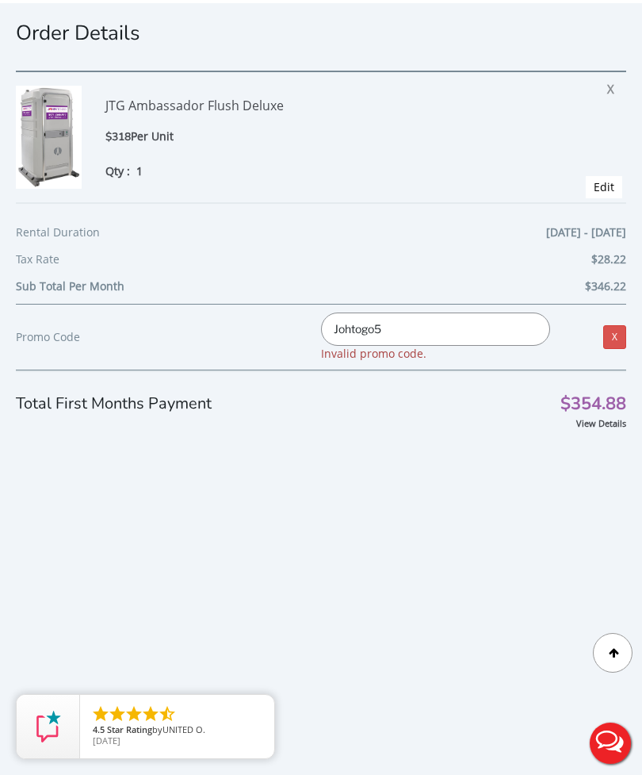
click at [523, 333] on input "Johtogo5" at bounding box center [435, 328] width 229 height 33
click at [440, 497] on div "Order Details JTG Ambassador Flush Deluxe $318 Per Unit Qty : 1 X Edit Rental D…" at bounding box center [321, 410] width 642 height 814
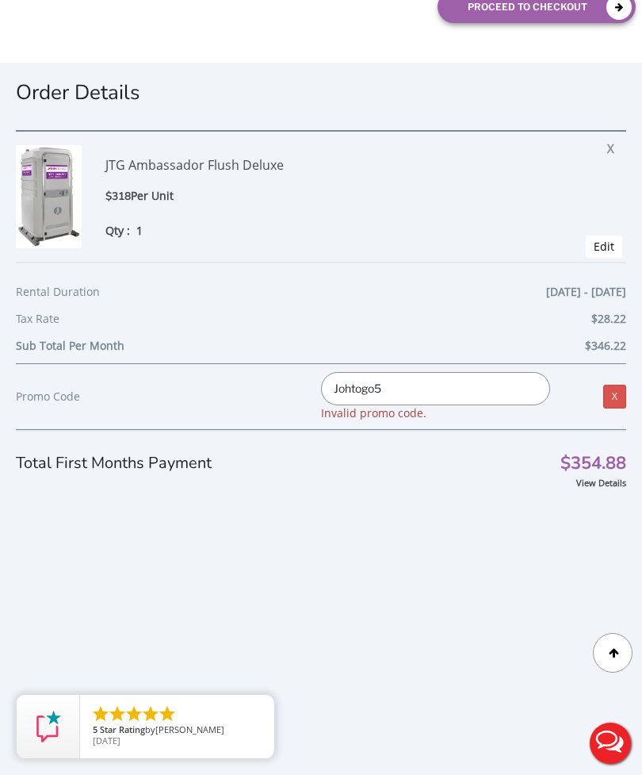
click at [453, 387] on input "Johtogo5" at bounding box center [435, 388] width 229 height 33
type input "Johntogo5"
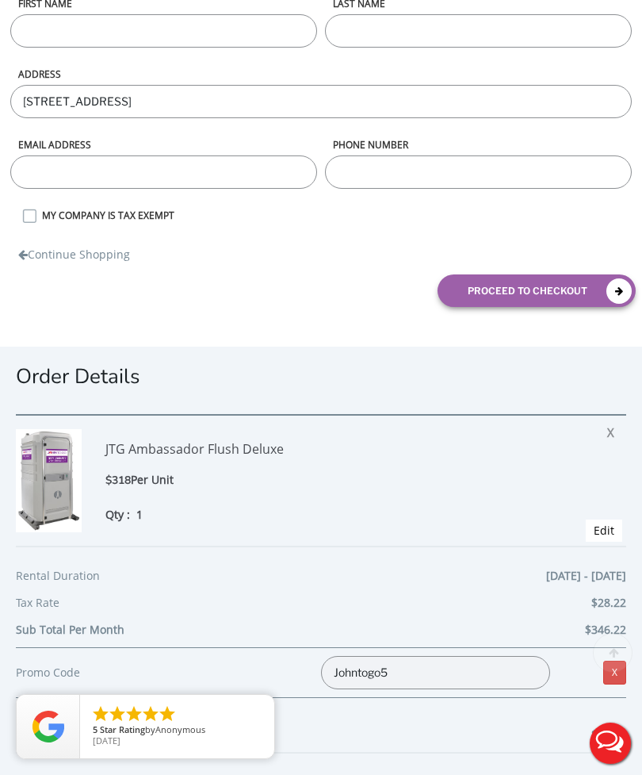
scroll to position [167, 0]
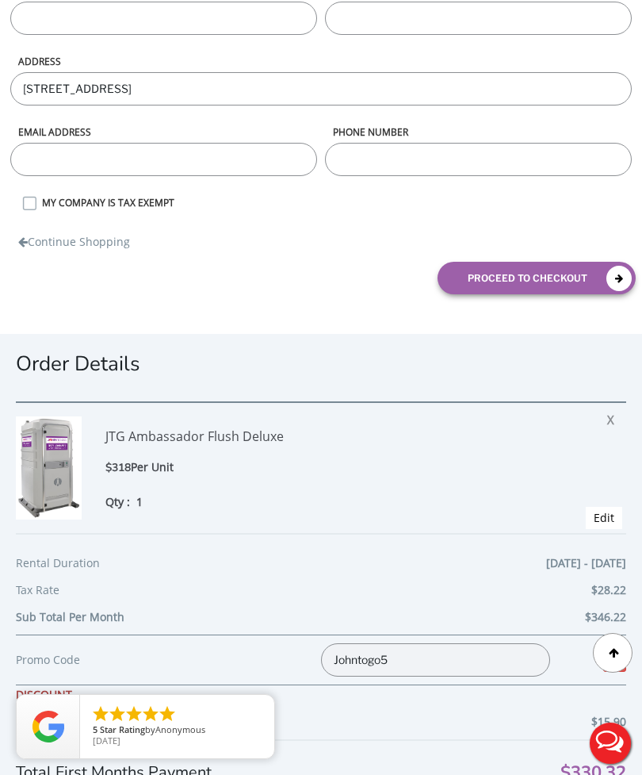
click at [276, 439] on div "JTG Ambassador Flush Deluxe" at bounding box center [301, 437] width 392 height 42
click at [201, 432] on div "JTG Ambassador Flush Deluxe" at bounding box center [301, 437] width 392 height 42
click at [61, 455] on img at bounding box center [49, 467] width 66 height 103
click at [170, 447] on div "JTG Ambassador Flush Deluxe" at bounding box center [301, 437] width 392 height 42
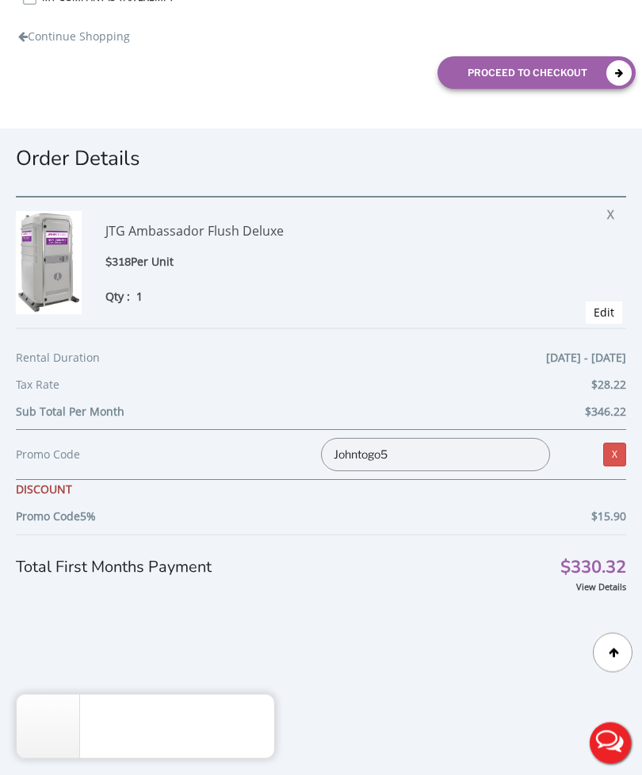
scroll to position [372, 0]
click at [606, 320] on link "Edit" at bounding box center [604, 312] width 21 height 15
type input "0"
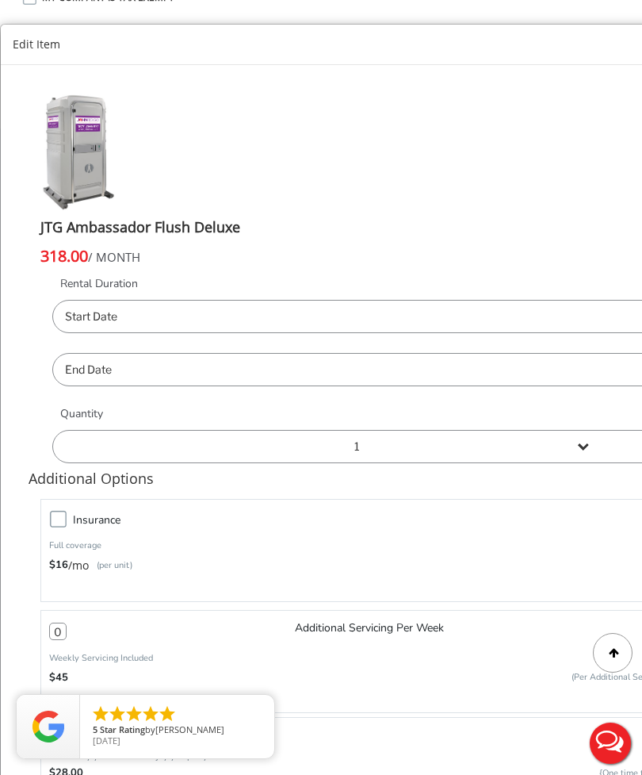
type input "[DATE]"
click at [91, 167] on img at bounding box center [78, 152] width 76 height 119
click at [200, 232] on h4 "JTG Ambassador Flush Deluxe" at bounding box center [356, 228] width 633 height 32
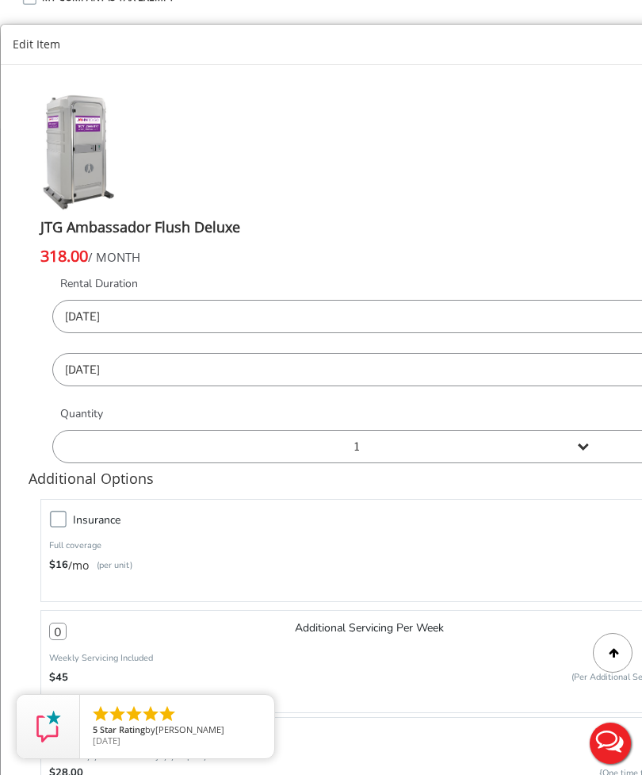
click at [515, 10] on div "× Edit Item JTG Ambassador Flush Deluxe 318.00 / MONTH Rental Duration 08/23/20…" at bounding box center [321, 387] width 642 height 775
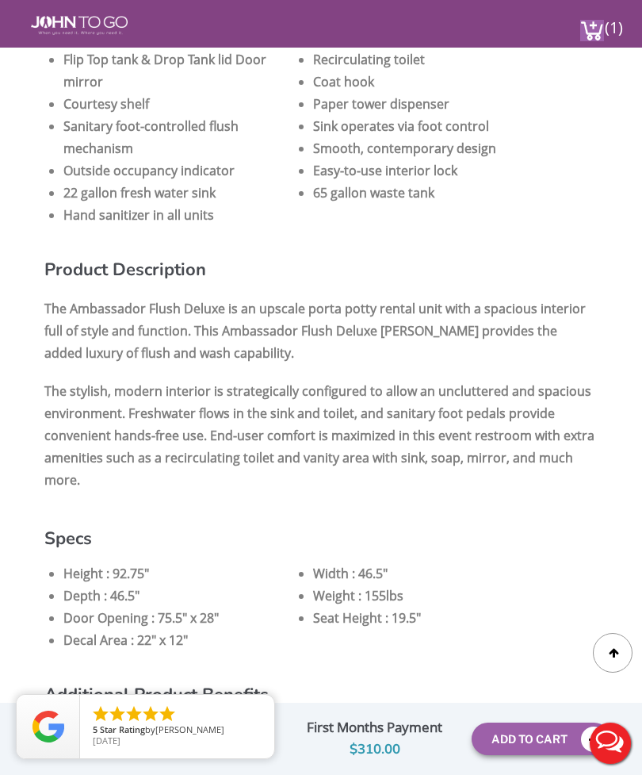
scroll to position [1825, 0]
